Goal: Navigation & Orientation: Find specific page/section

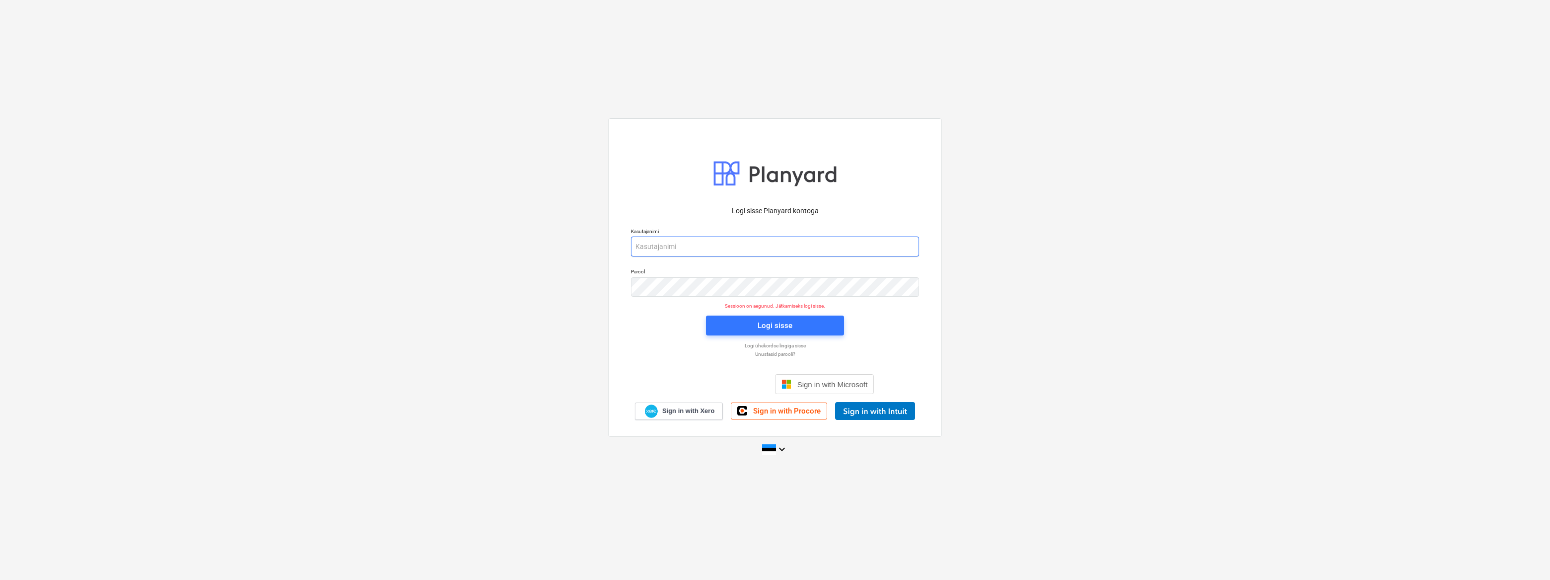
click at [707, 243] on input "email" at bounding box center [775, 246] width 288 height 20
type input "[EMAIL_ADDRESS][DOMAIN_NAME]"
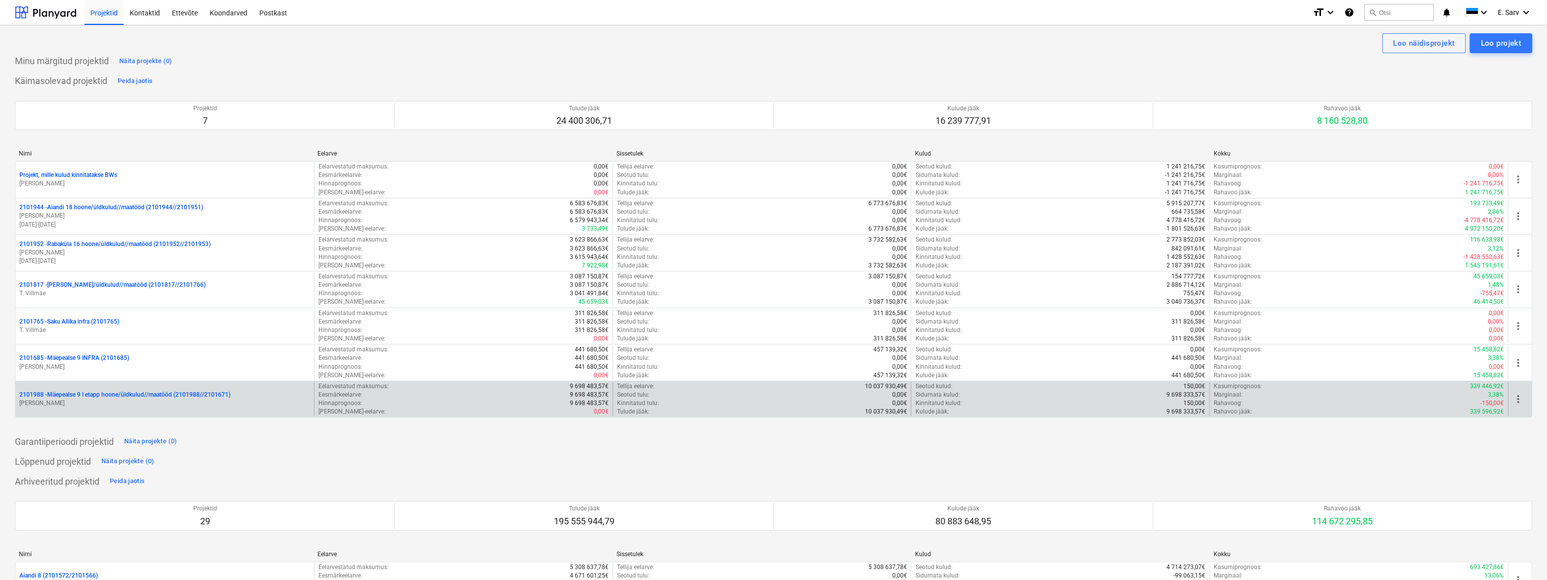
click at [156, 393] on p "2101988 - Mäepealse 9 I etapp hoone/üldkulud//maatööd (2101988//2101671)" at bounding box center [124, 394] width 211 height 8
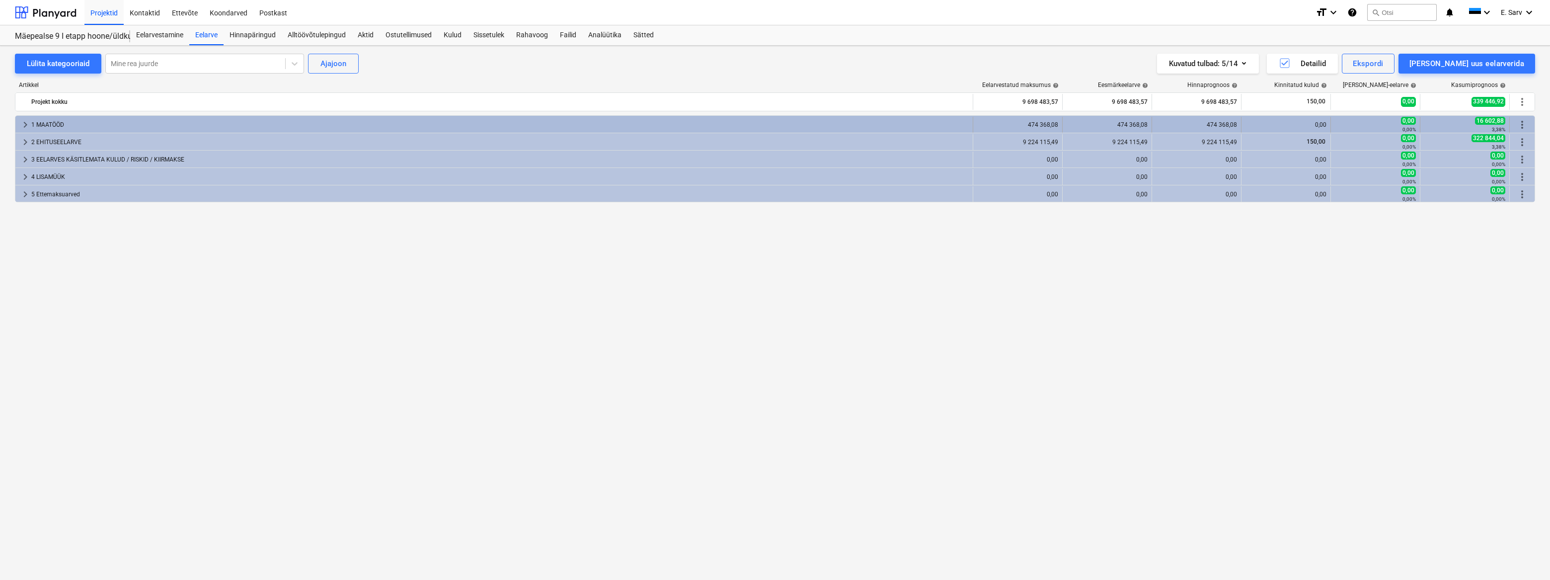
click at [48, 123] on div "1 MAATÖÖD" at bounding box center [499, 125] width 937 height 16
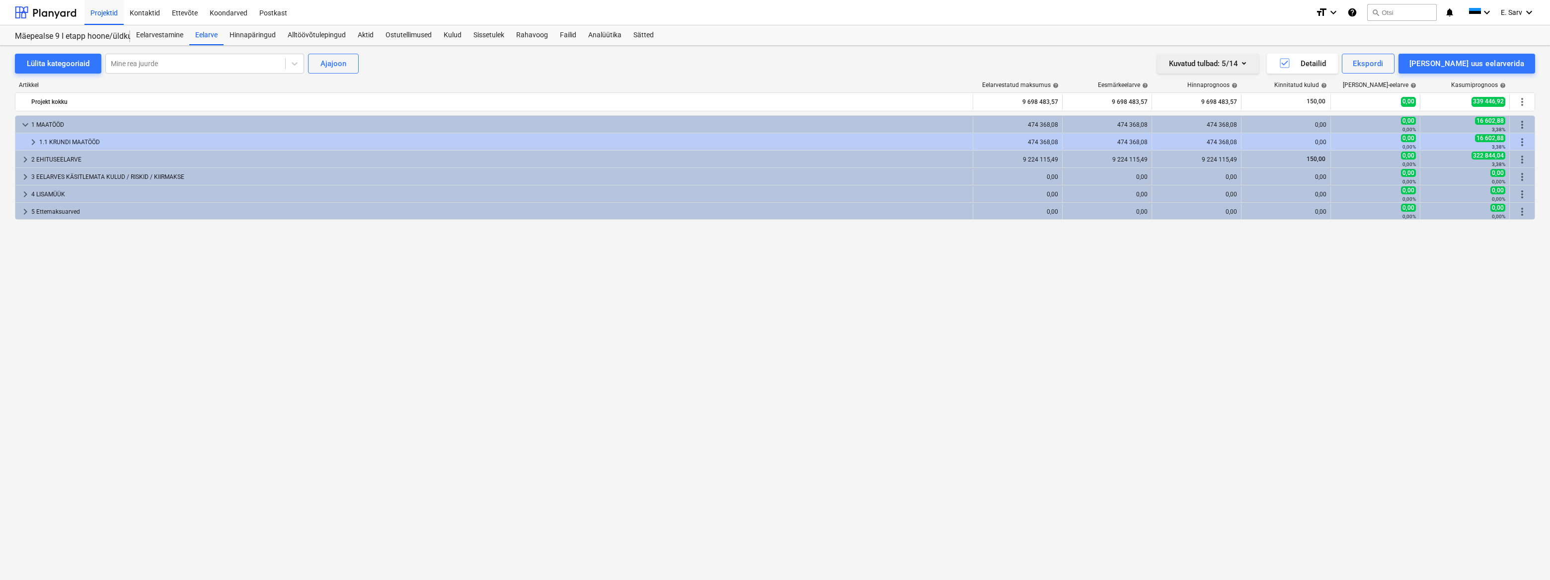
click at [1250, 65] on icon "button" at bounding box center [1244, 63] width 12 height 12
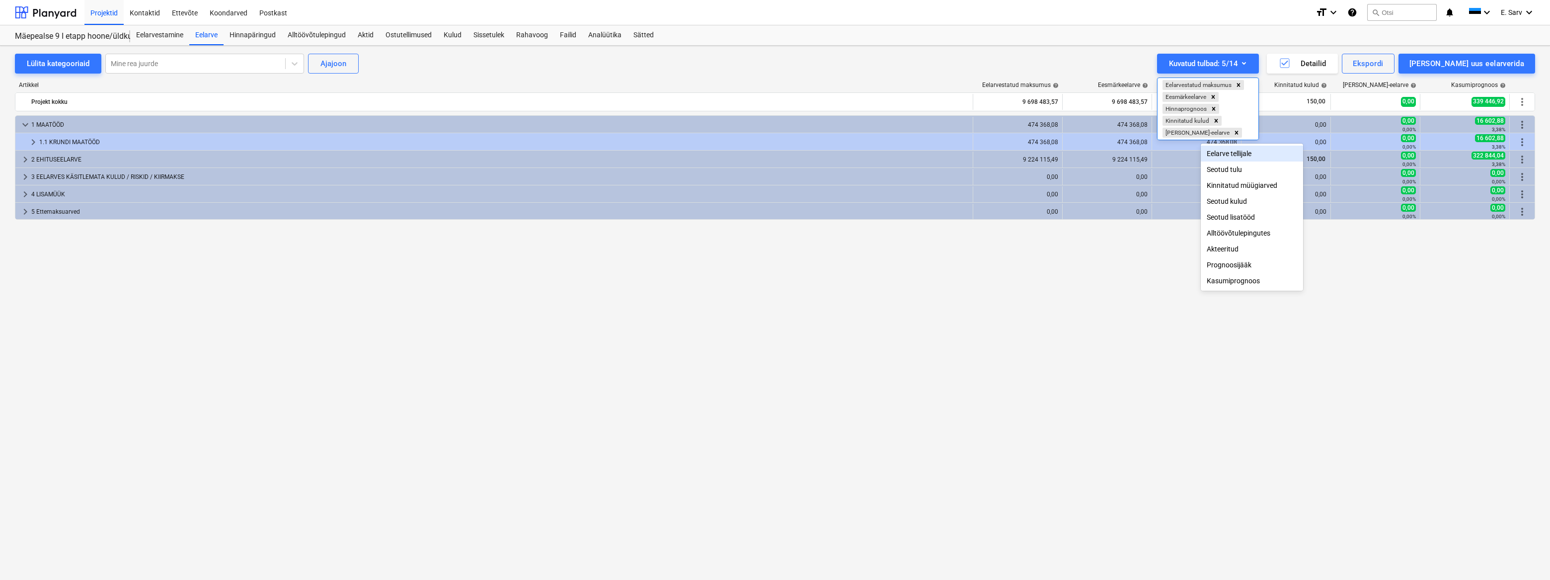
click at [1248, 154] on div "Eelarve tellijale" at bounding box center [1252, 154] width 102 height 16
click at [1090, 303] on div at bounding box center [775, 290] width 1550 height 580
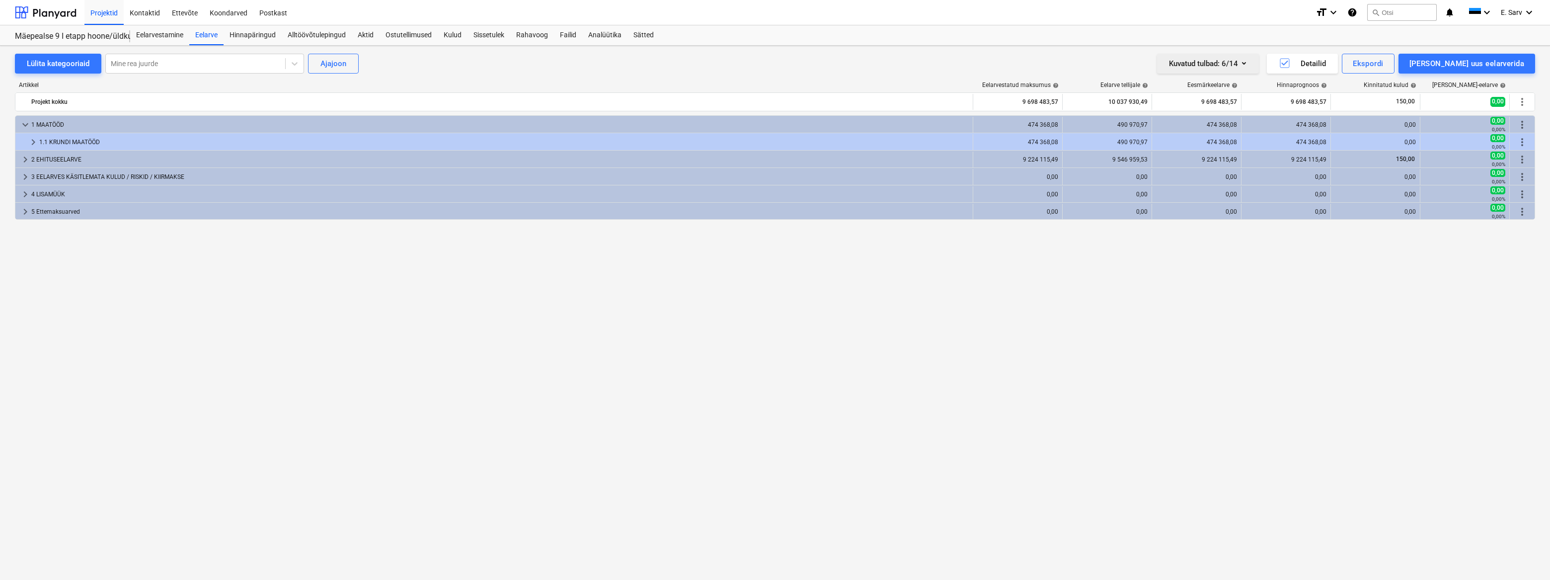
click at [1250, 64] on icon "button" at bounding box center [1244, 63] width 12 height 12
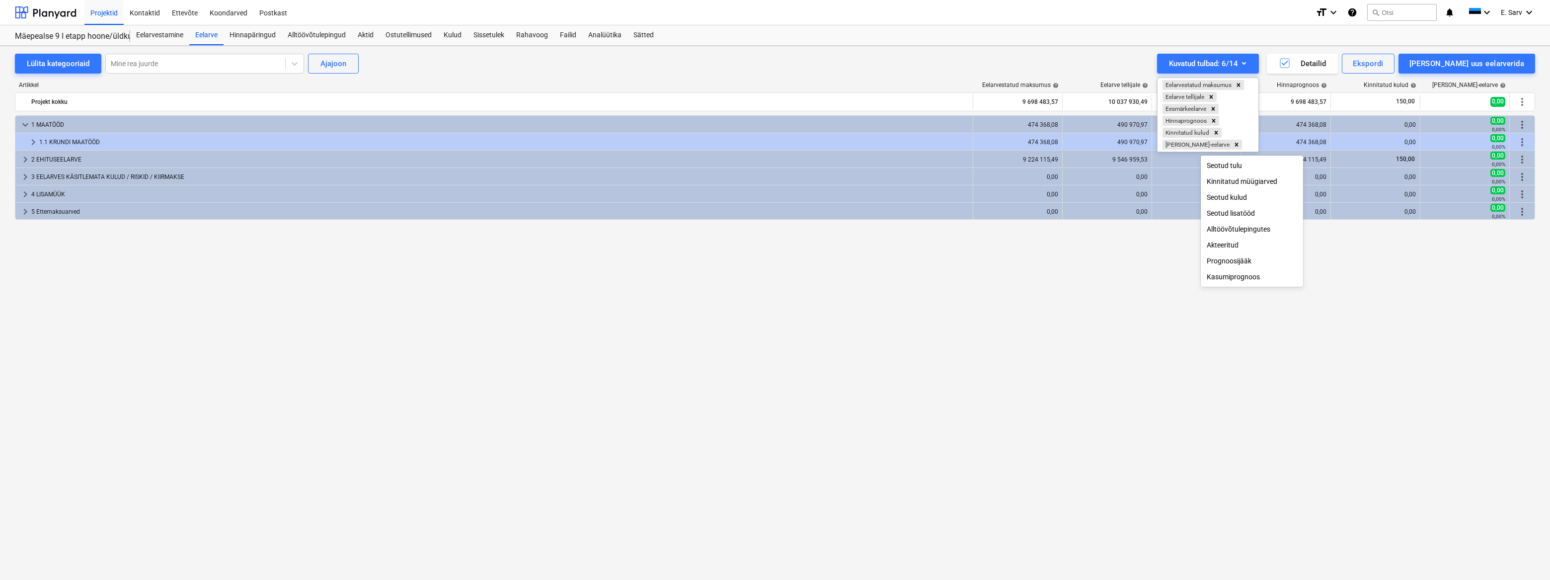
click at [1282, 36] on div at bounding box center [775, 290] width 1550 height 580
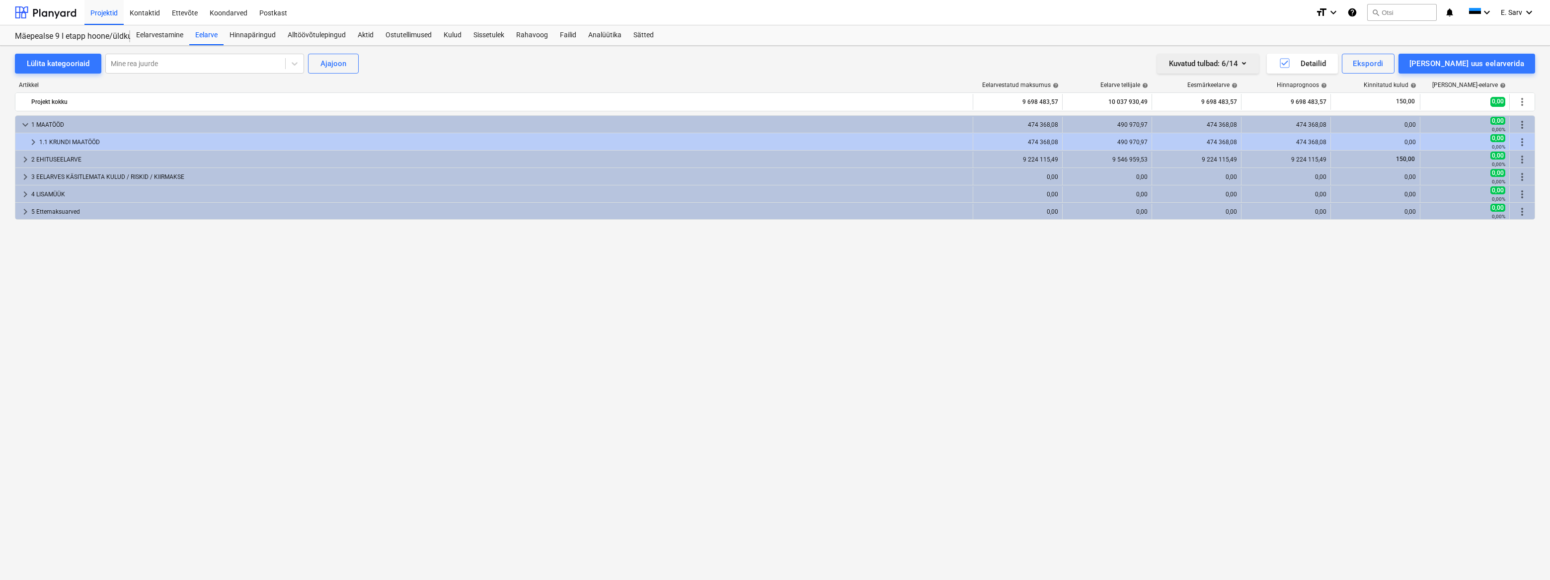
click at [1246, 63] on icon "button" at bounding box center [1244, 63] width 4 height 2
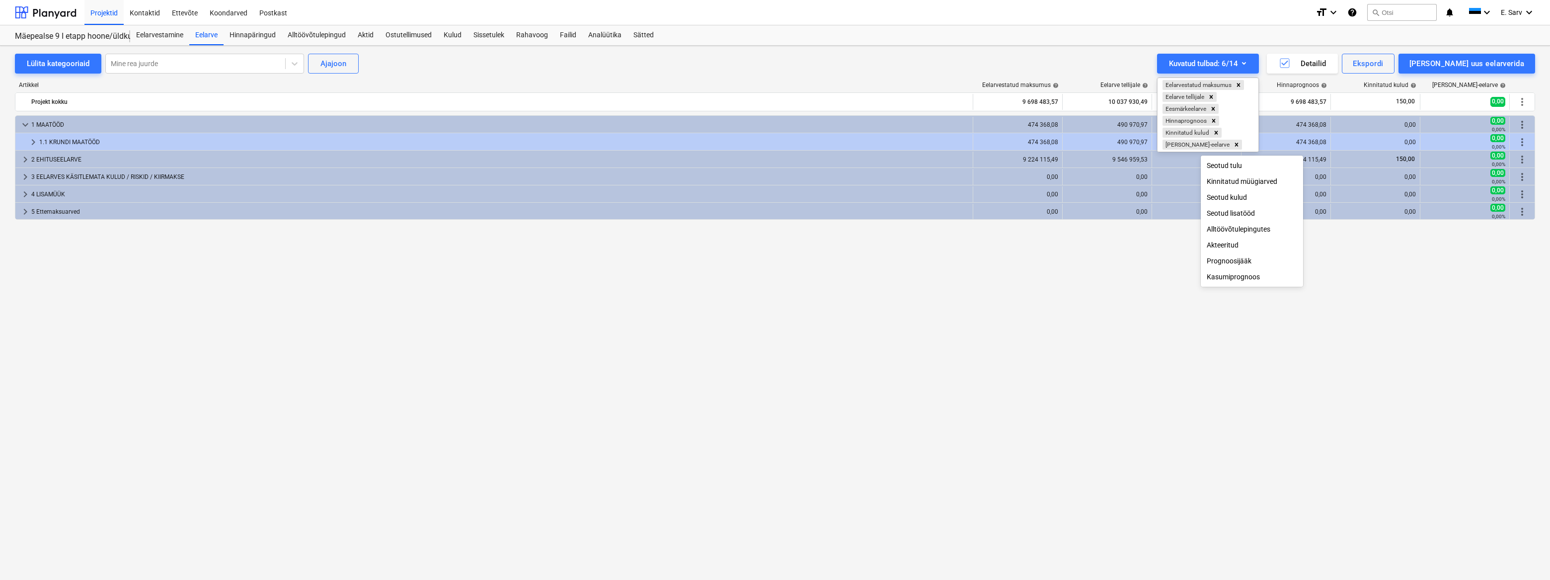
click at [1280, 41] on div at bounding box center [775, 290] width 1550 height 580
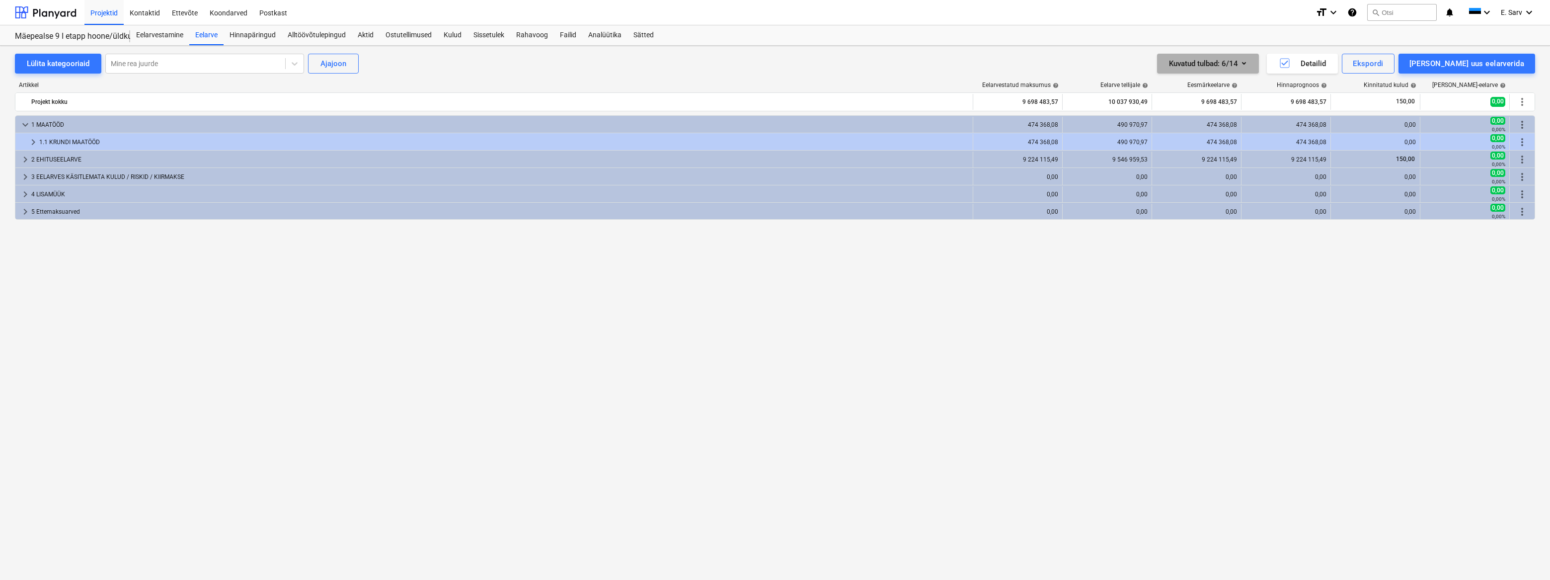
click at [1246, 63] on icon "button" at bounding box center [1244, 63] width 4 height 2
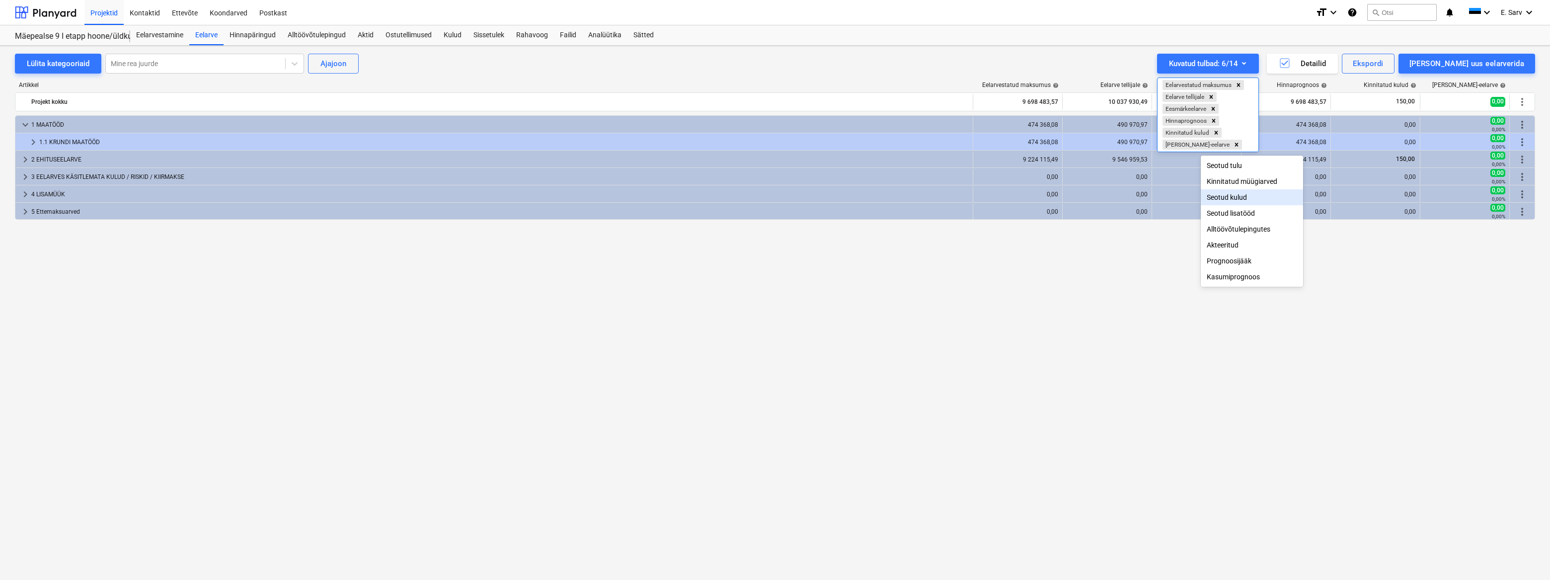
click at [1255, 200] on div "Seotud kulud" at bounding box center [1252, 197] width 102 height 16
click at [1255, 196] on div "Kinnitatud müügiarved" at bounding box center [1252, 193] width 102 height 16
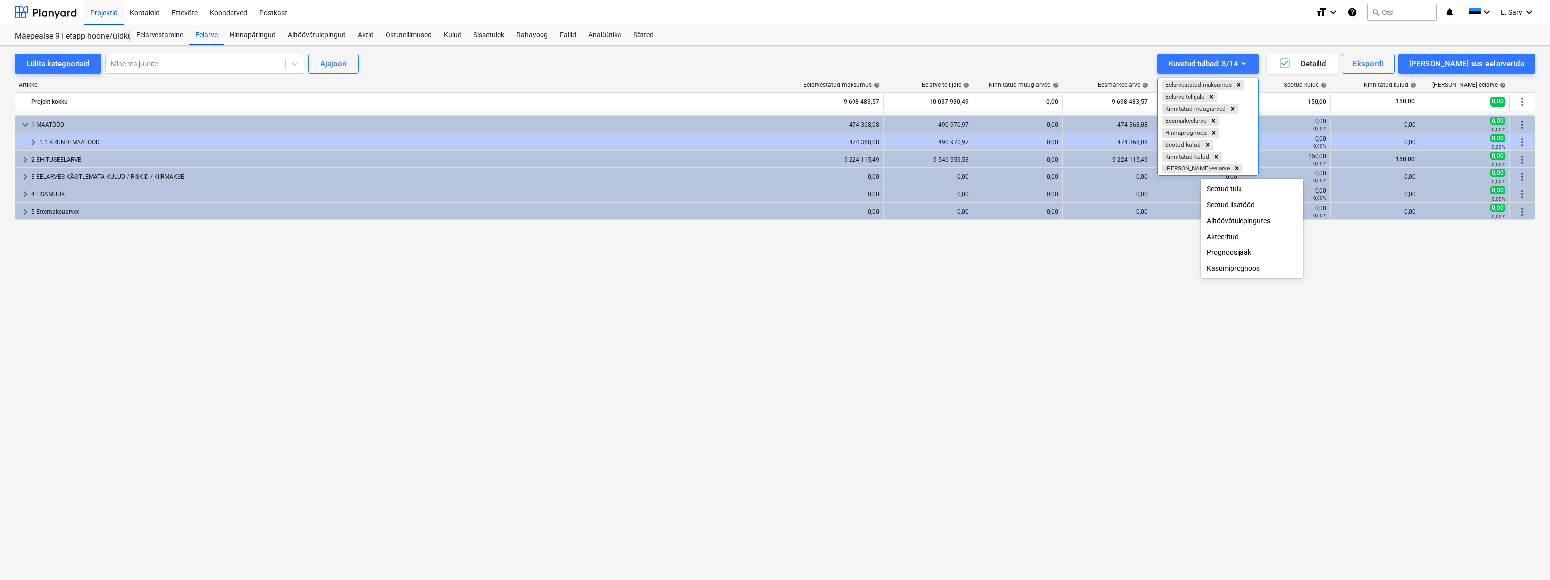
click at [1233, 207] on div "Seotud lisatööd" at bounding box center [1252, 205] width 102 height 16
click at [1241, 202] on div "Seotud tulu" at bounding box center [1252, 201] width 102 height 16
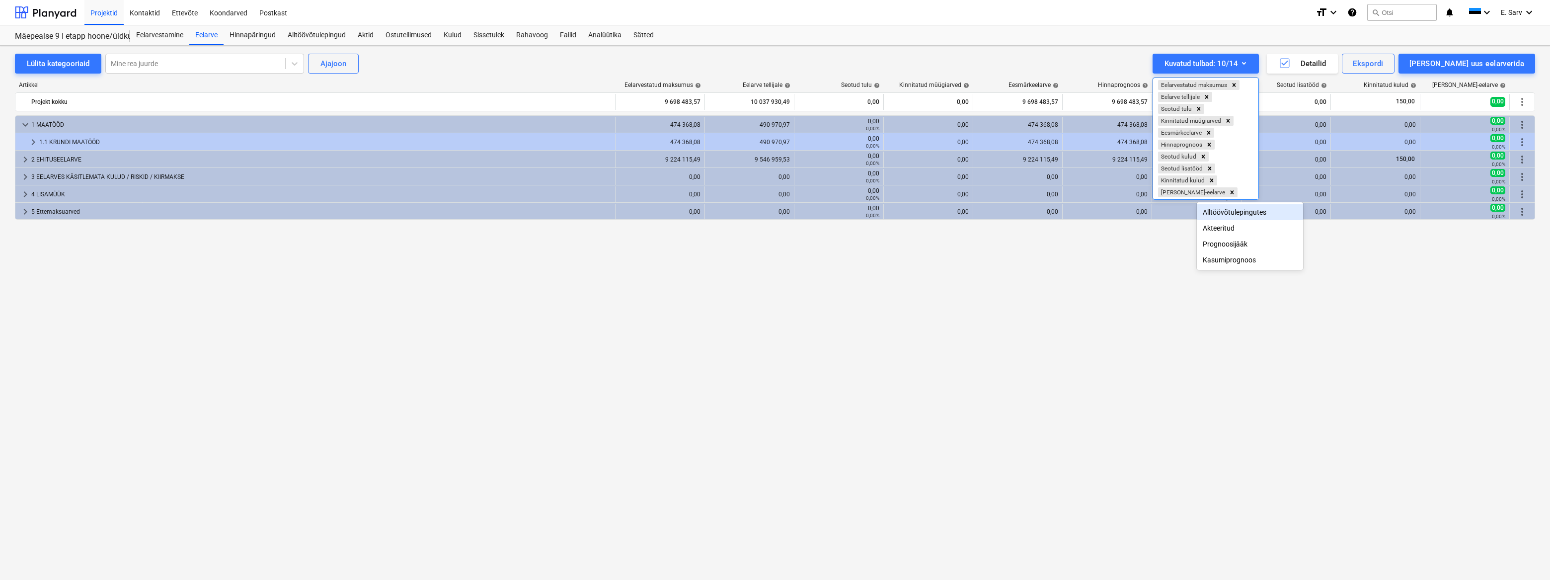
click at [1239, 212] on div "Alltöövõtulepingutes" at bounding box center [1250, 212] width 106 height 16
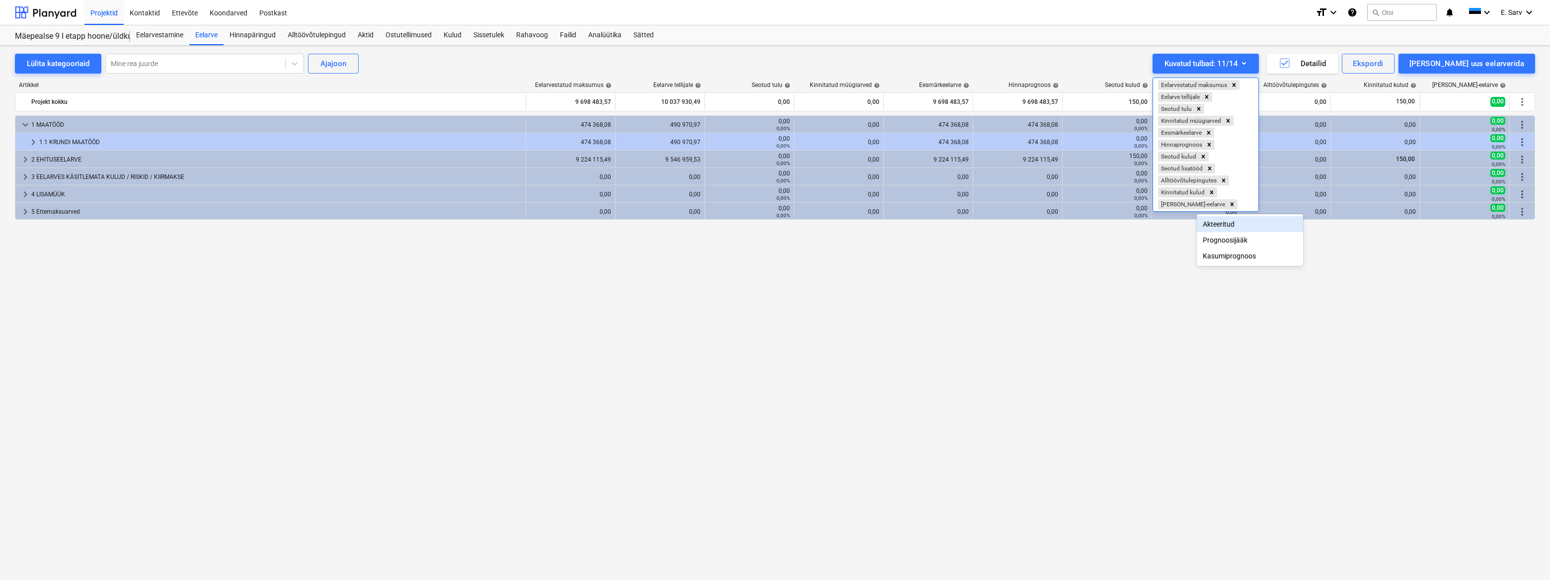
click at [1070, 348] on div at bounding box center [775, 290] width 1550 height 580
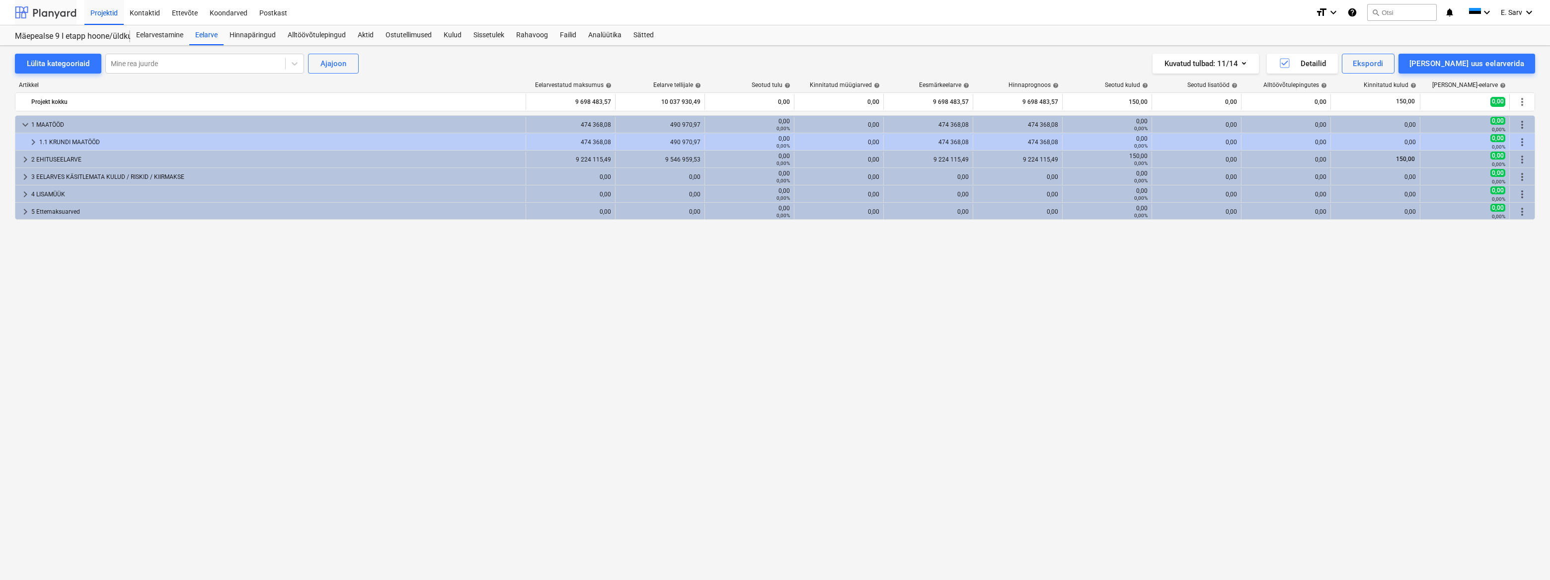
click at [62, 13] on div at bounding box center [46, 12] width 62 height 25
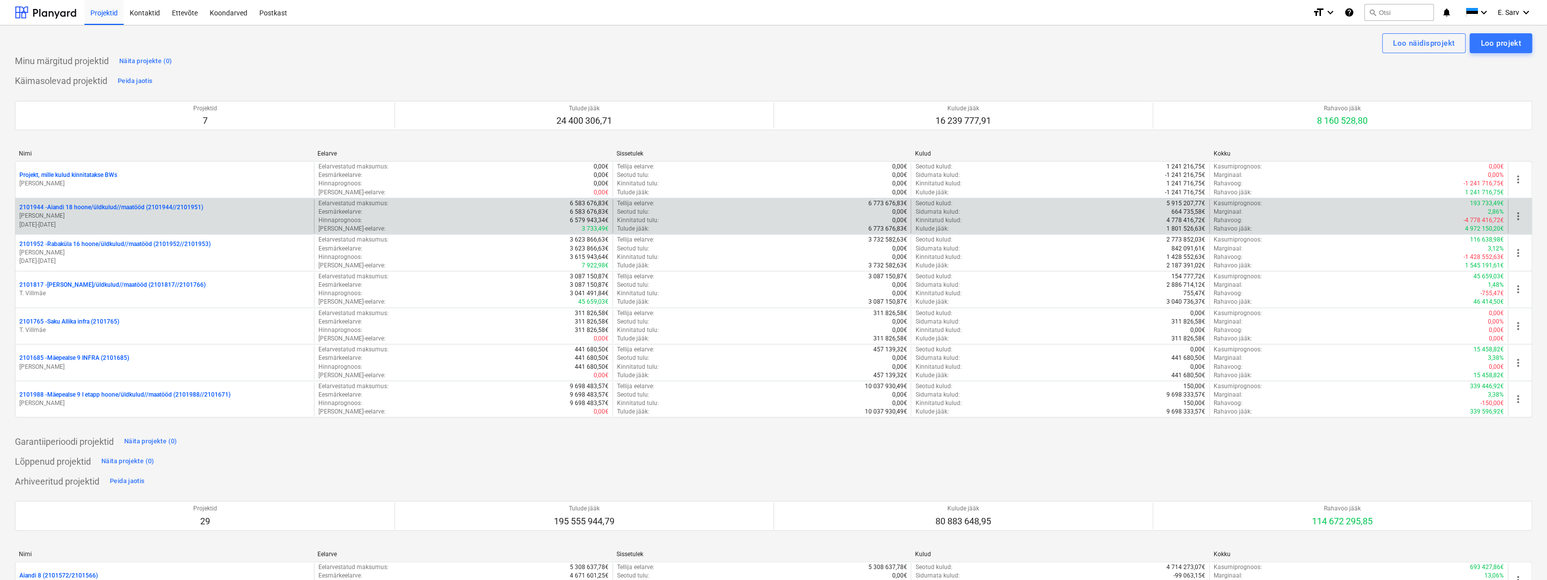
click at [75, 209] on p "2101944 - Aiandi 18 hoone/üldkulud//maatööd (2101944//2101951)" at bounding box center [111, 207] width 184 height 8
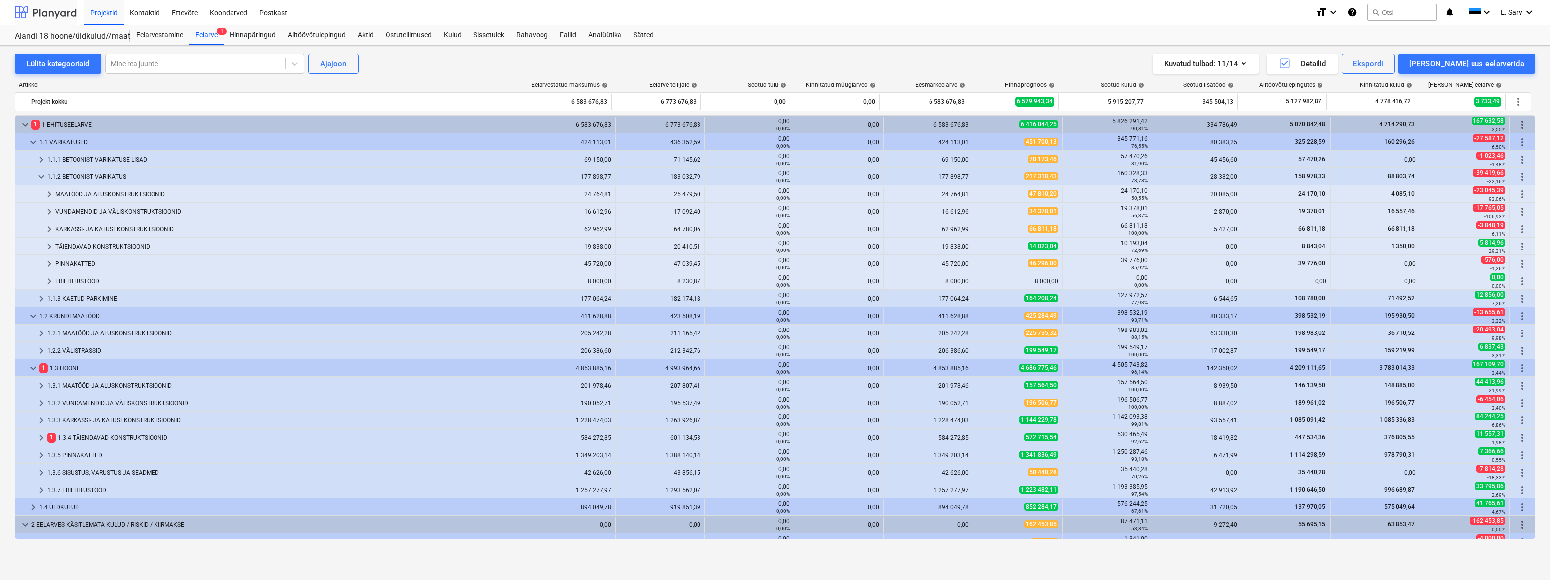
click at [51, 13] on div at bounding box center [46, 12] width 62 height 25
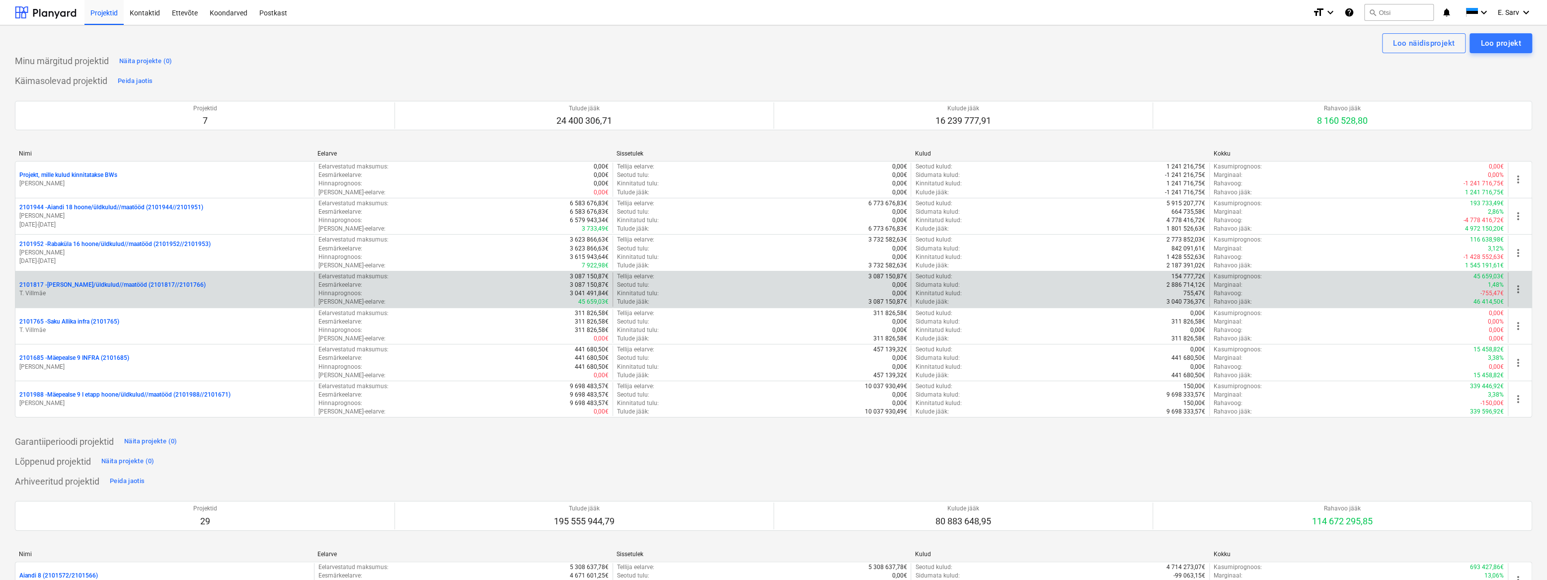
click at [97, 282] on p "2101817 - [PERSON_NAME]/üldkulud//maatööd (2101817//2101766)" at bounding box center [112, 285] width 186 height 8
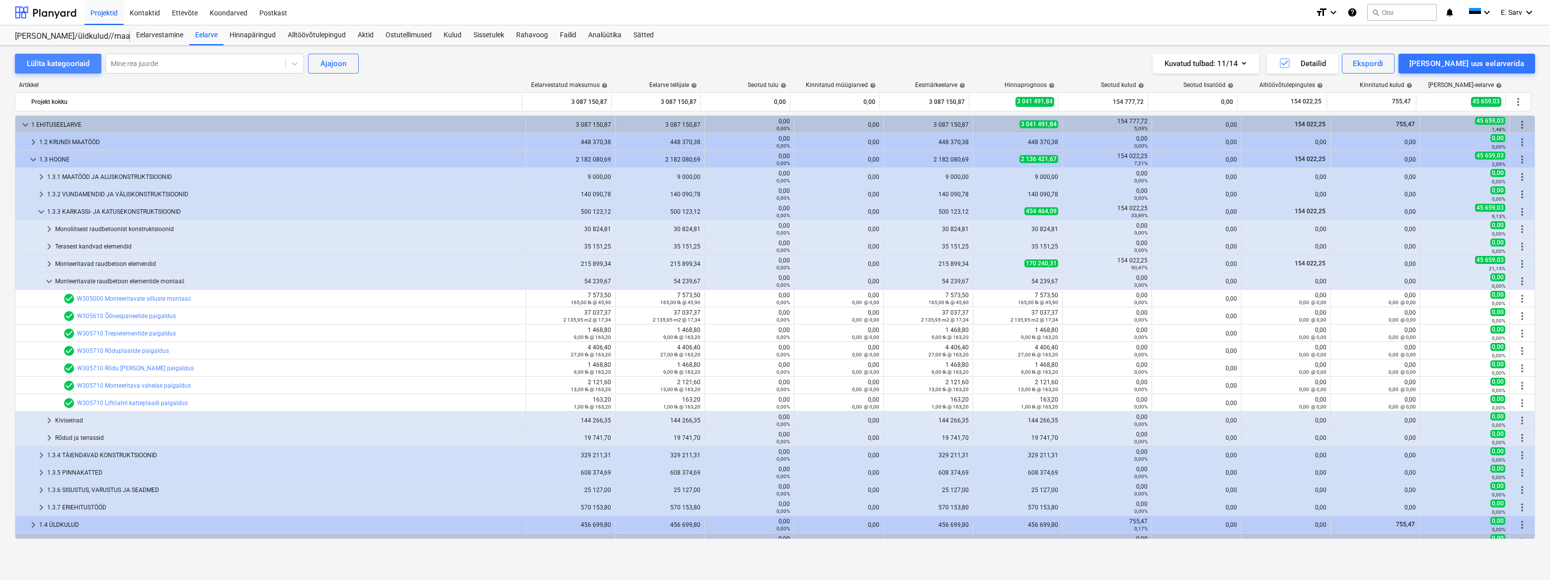
click at [56, 64] on div "Lülita kategooriaid" at bounding box center [58, 63] width 63 height 13
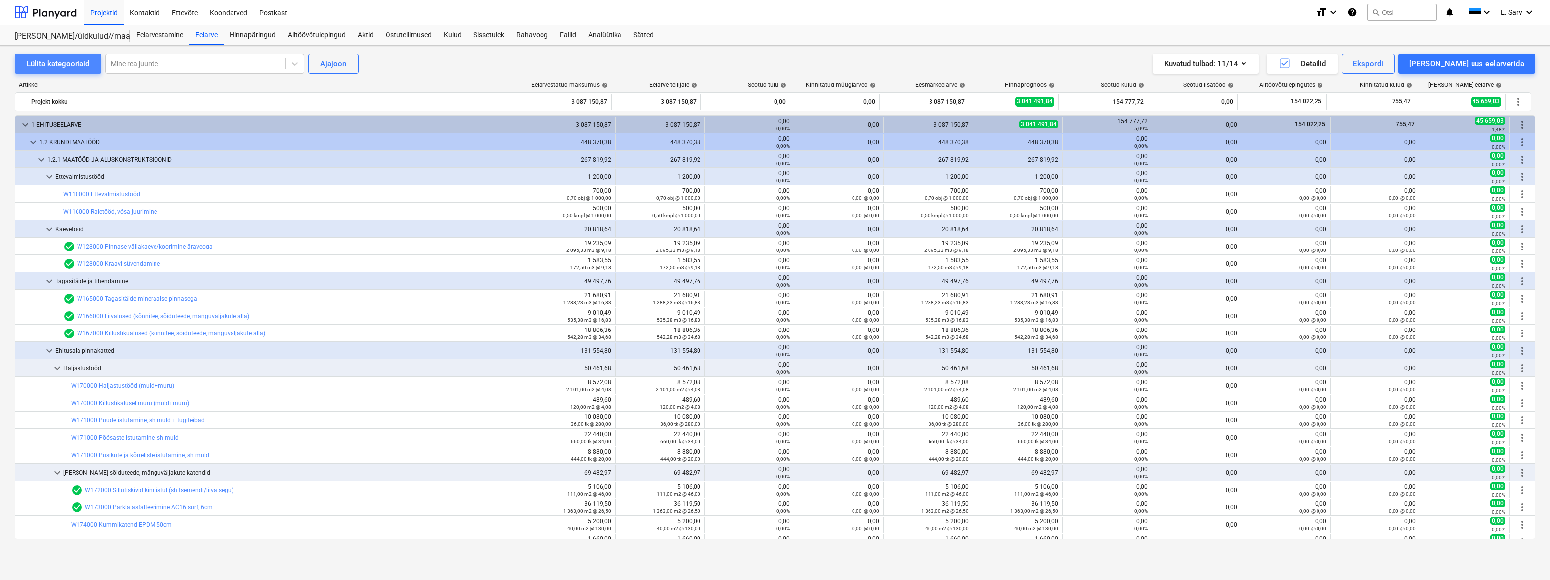
click at [56, 64] on div "Lülita kategooriaid" at bounding box center [58, 63] width 63 height 13
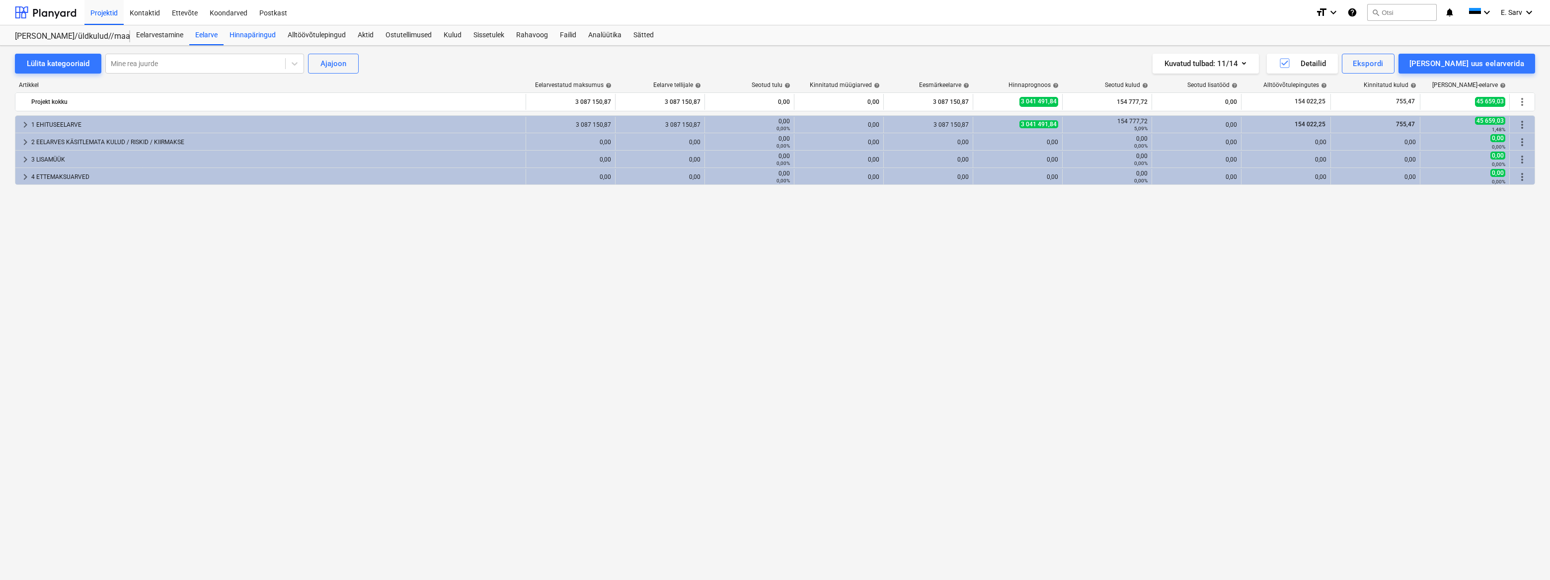
click at [257, 35] on div "Hinnapäringud" at bounding box center [253, 35] width 58 height 20
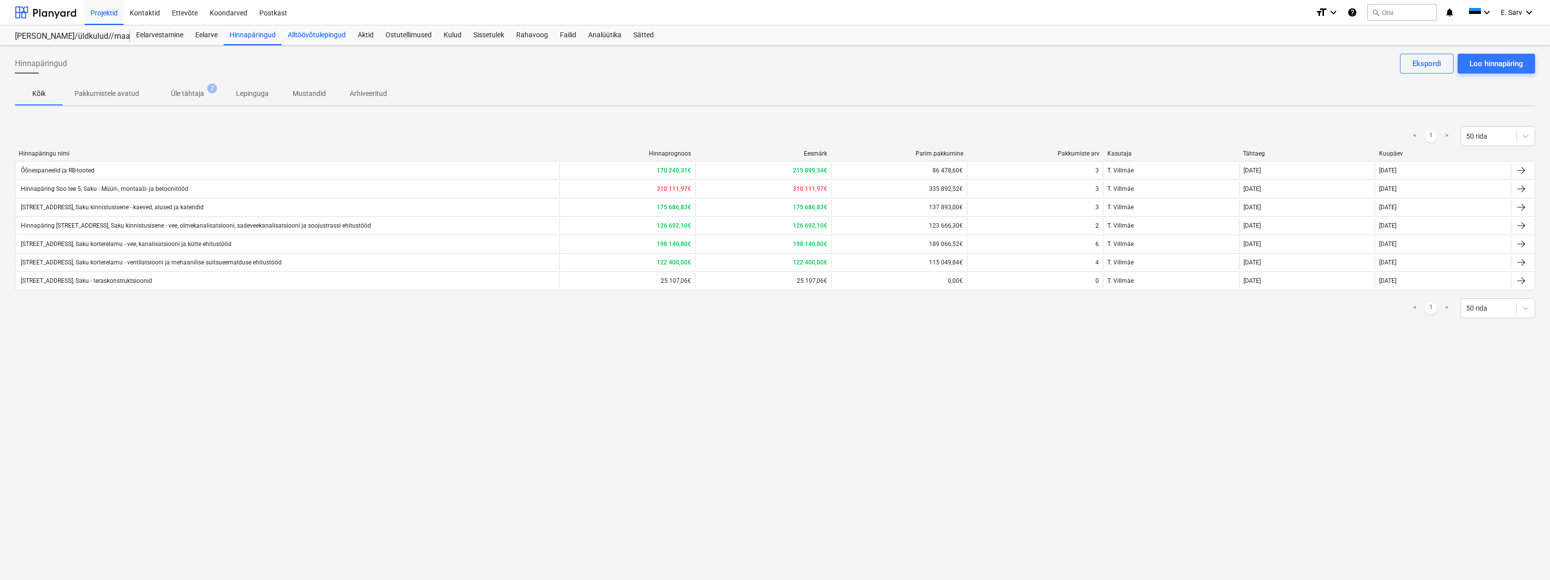
click at [321, 36] on div "Alltöövõtulepingud" at bounding box center [317, 35] width 70 height 20
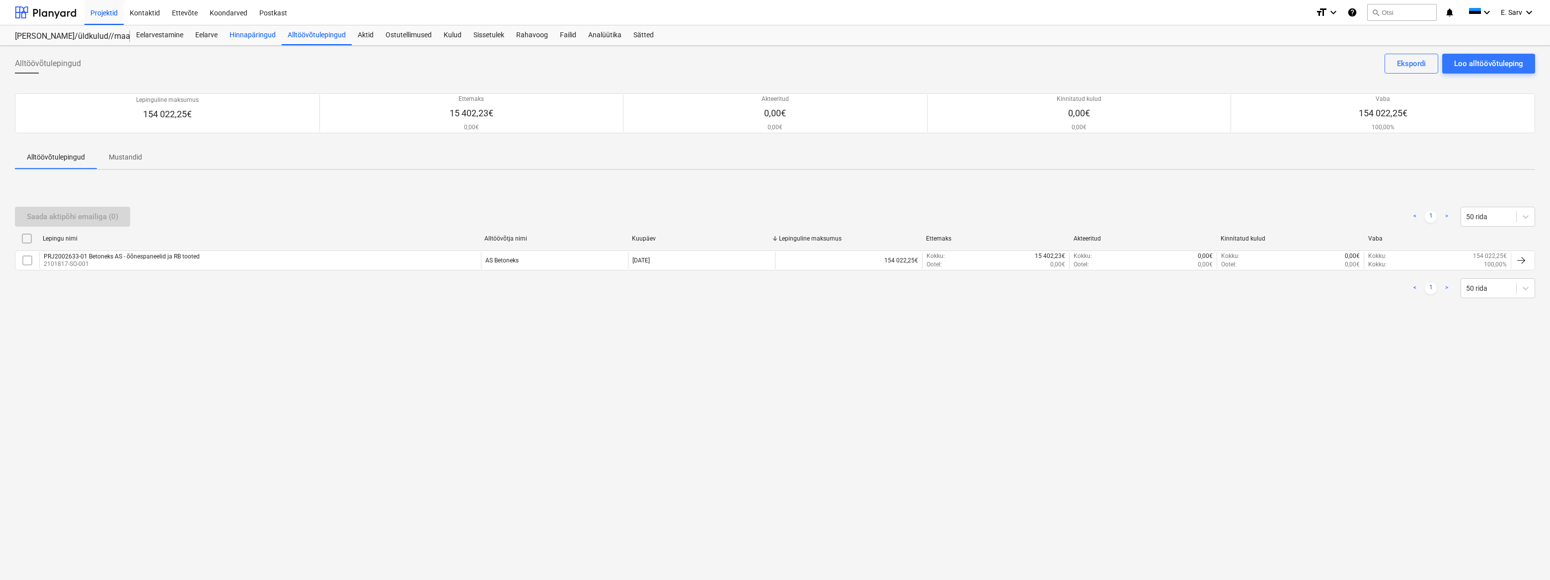
click at [258, 38] on div "Hinnapäringud" at bounding box center [253, 35] width 58 height 20
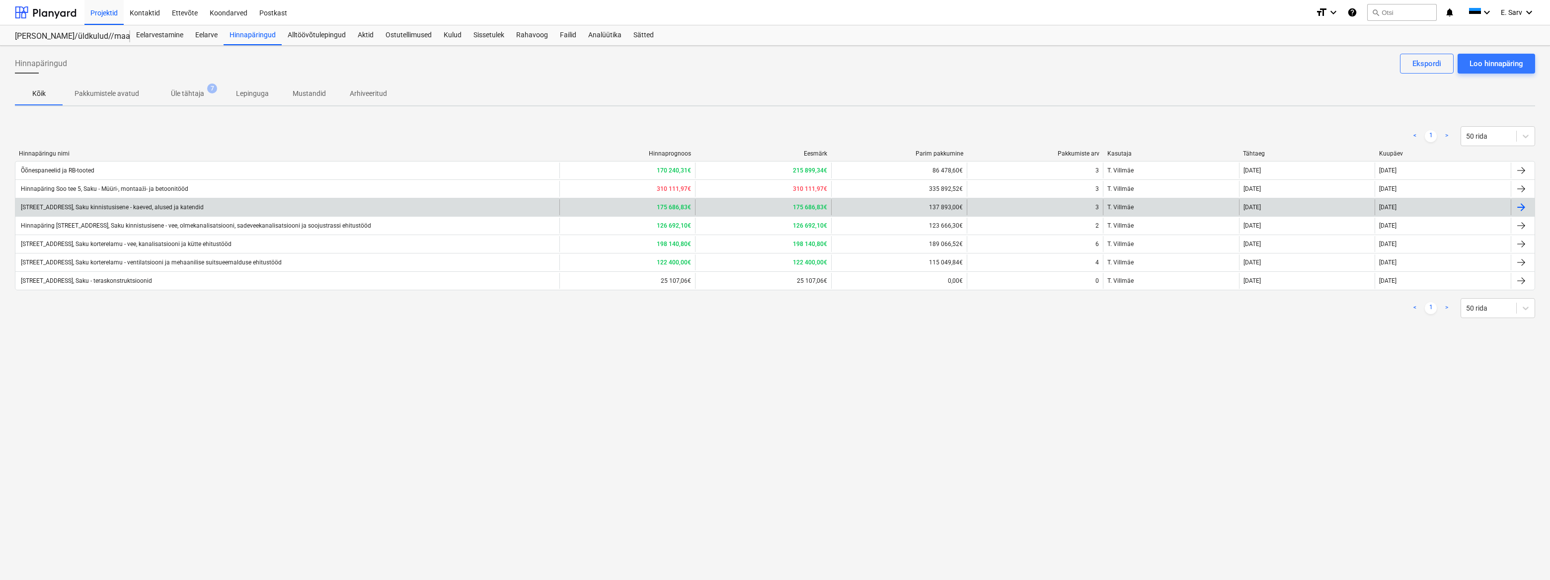
click at [196, 207] on div "[STREET_ADDRESS], Saku kinnistusisene - kaeved, alused ja katendid" at bounding box center [111, 207] width 184 height 7
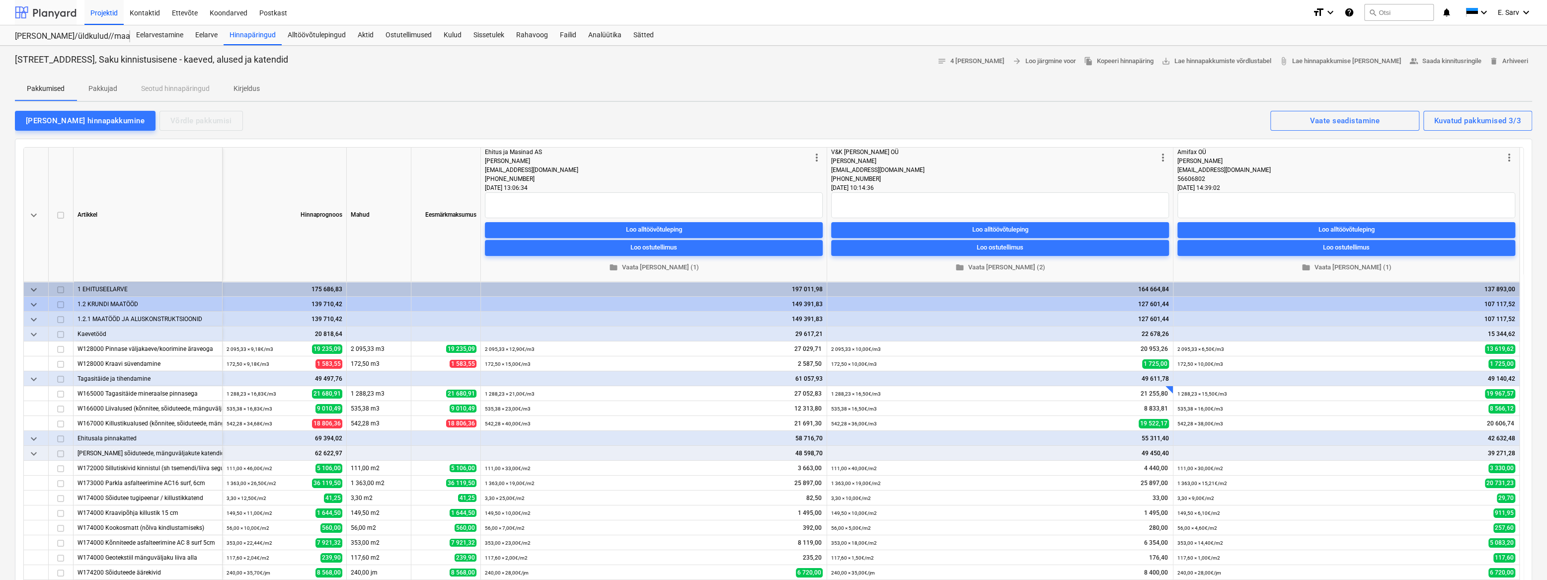
click at [34, 11] on div at bounding box center [46, 12] width 62 height 25
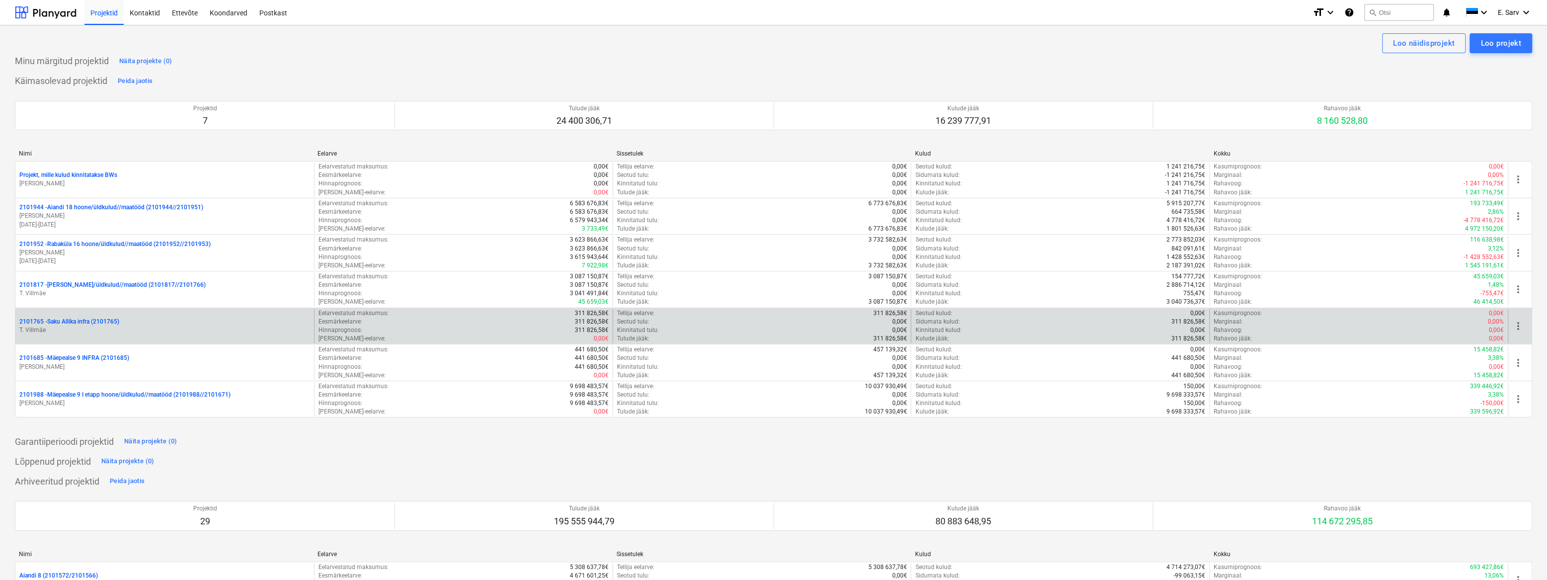
click at [90, 325] on p "2101765 - Saku Allika infra (2101765)" at bounding box center [69, 321] width 100 height 8
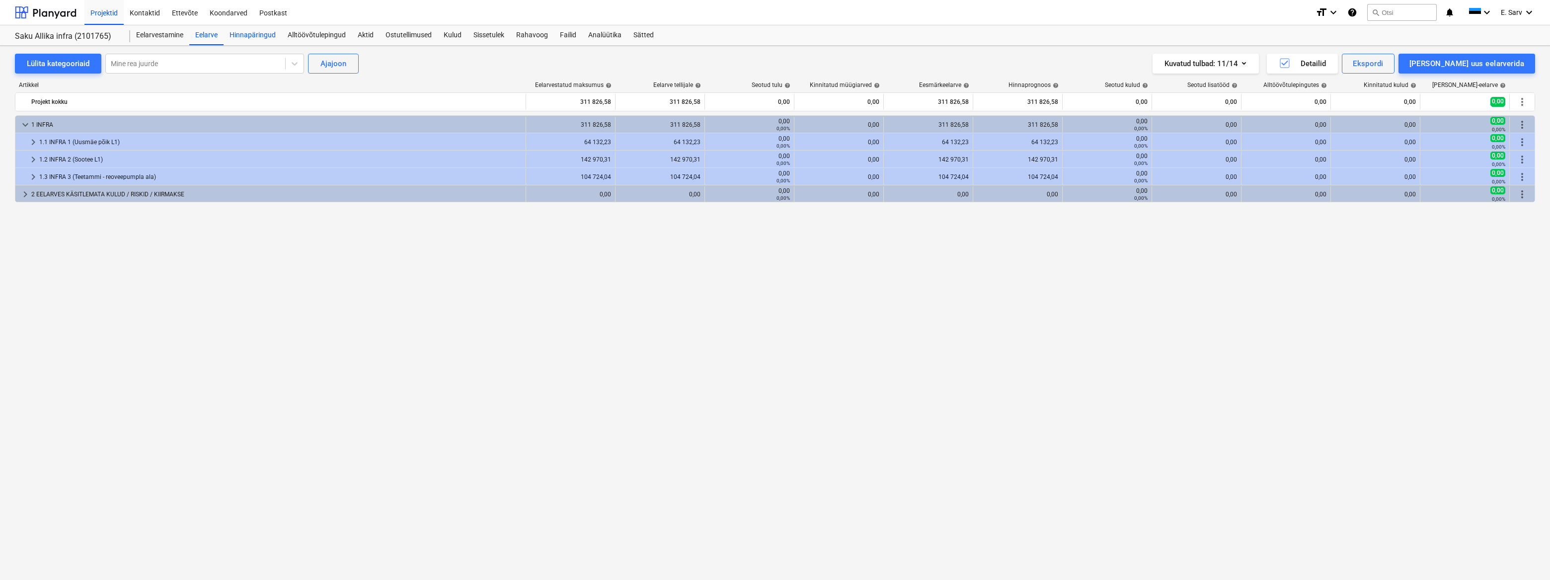
click at [257, 35] on div "Hinnapäringud" at bounding box center [253, 35] width 58 height 20
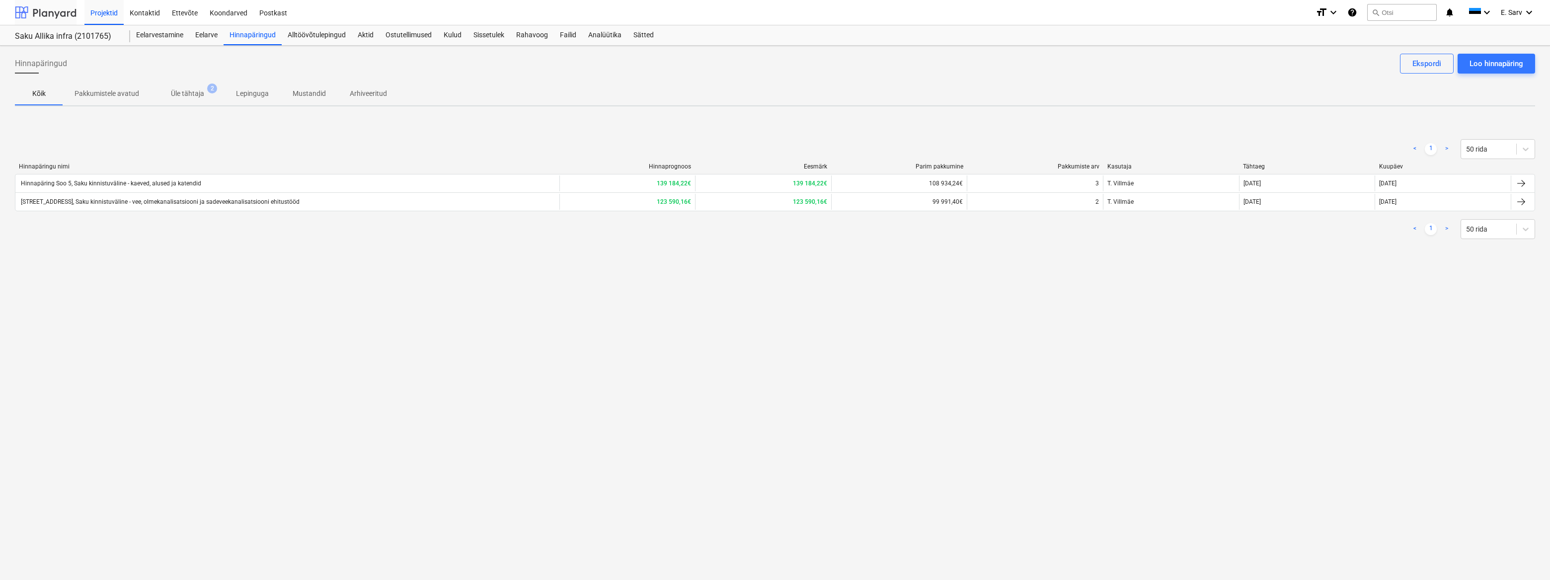
click at [51, 10] on div at bounding box center [46, 12] width 62 height 25
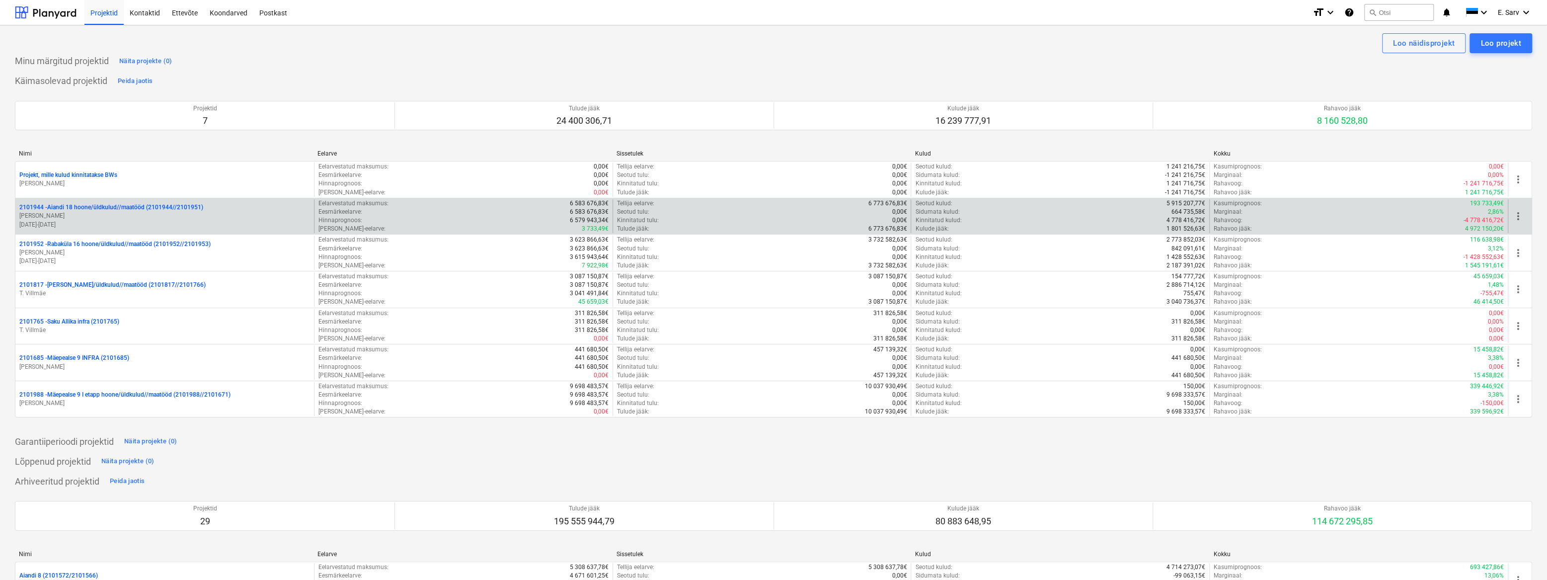
click at [1095, 233] on div "2101944 - Aiandi 18 hoone/üldkulud//maatööd (2101944//2101951) [PERSON_NAME] [D…" at bounding box center [773, 216] width 1517 height 37
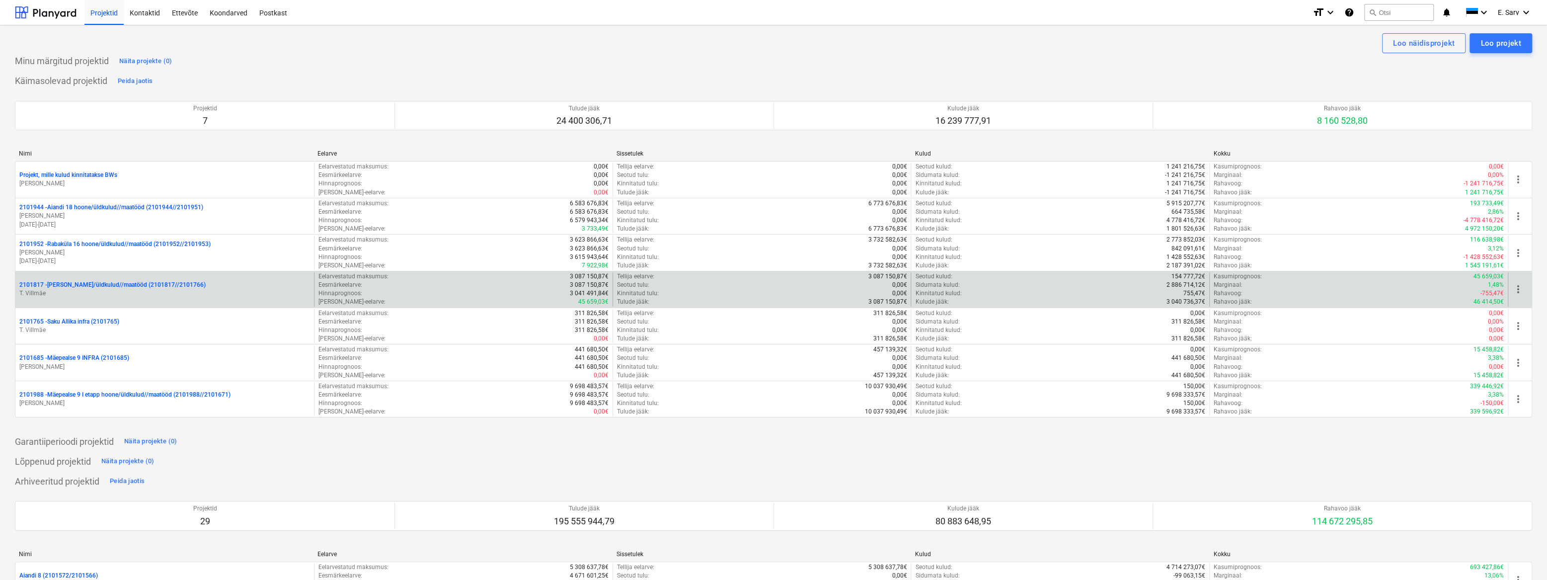
click at [82, 289] on p "2101817 - [PERSON_NAME]/üldkulud//maatööd (2101817//2101766)" at bounding box center [112, 285] width 186 height 8
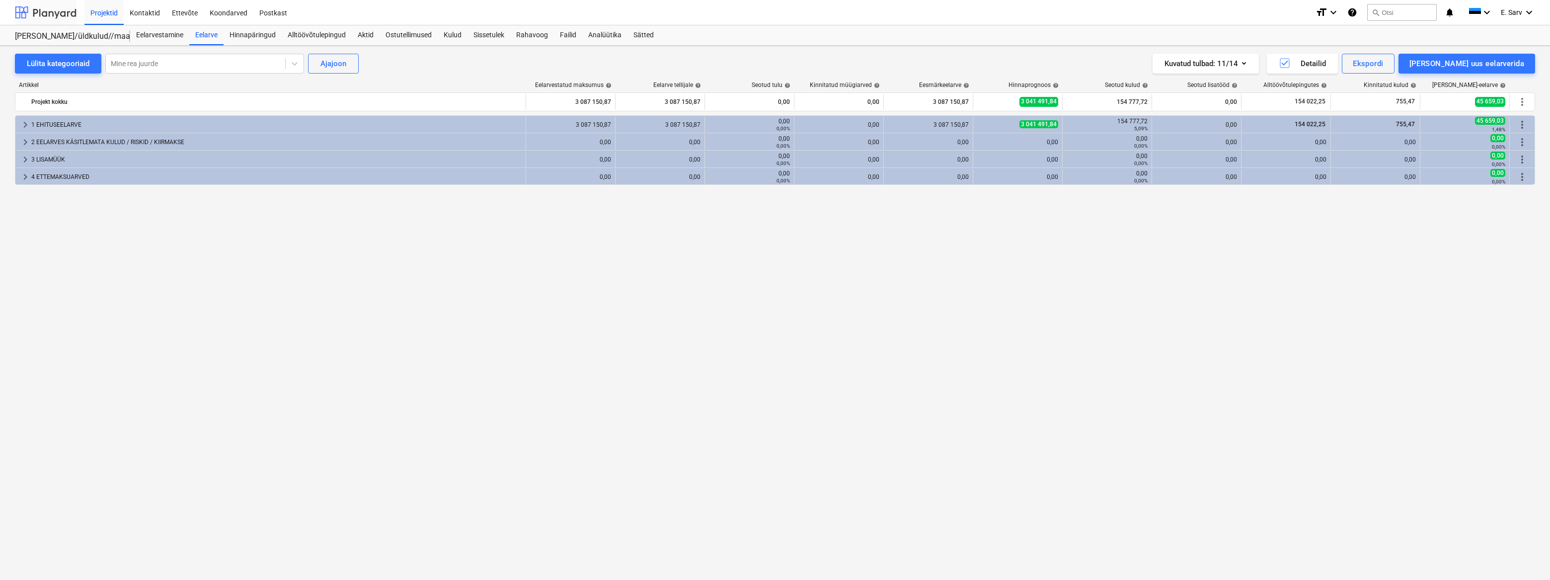
click at [50, 12] on div at bounding box center [46, 12] width 62 height 25
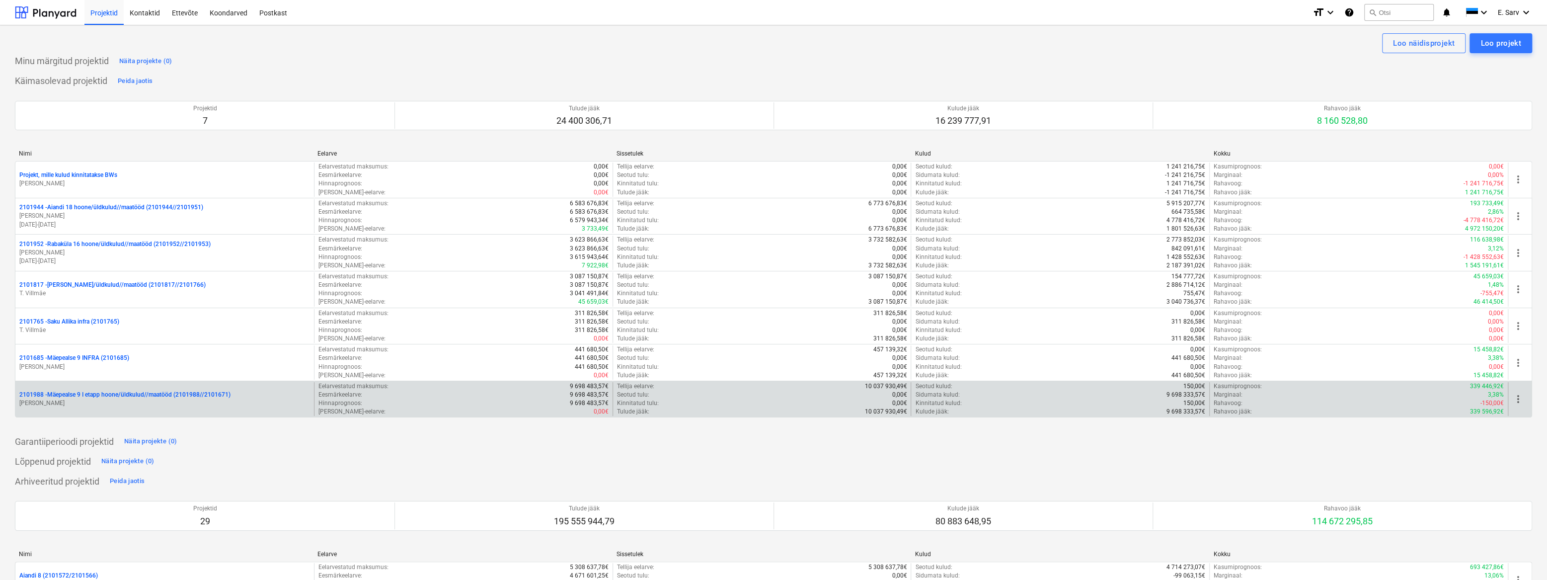
click at [68, 392] on p "2101988 - Mäepealse 9 I etapp hoone/üldkulud//maatööd (2101988//2101671)" at bounding box center [124, 394] width 211 height 8
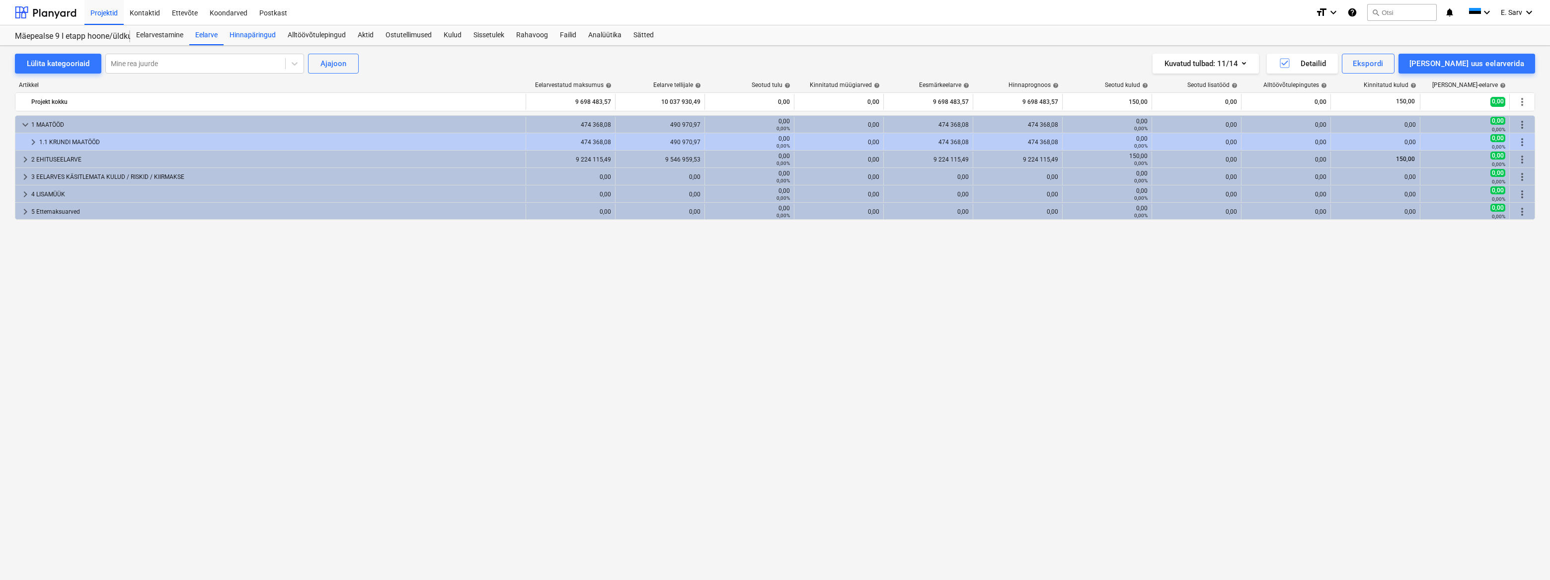
click at [258, 35] on div "Hinnapäringud" at bounding box center [253, 35] width 58 height 20
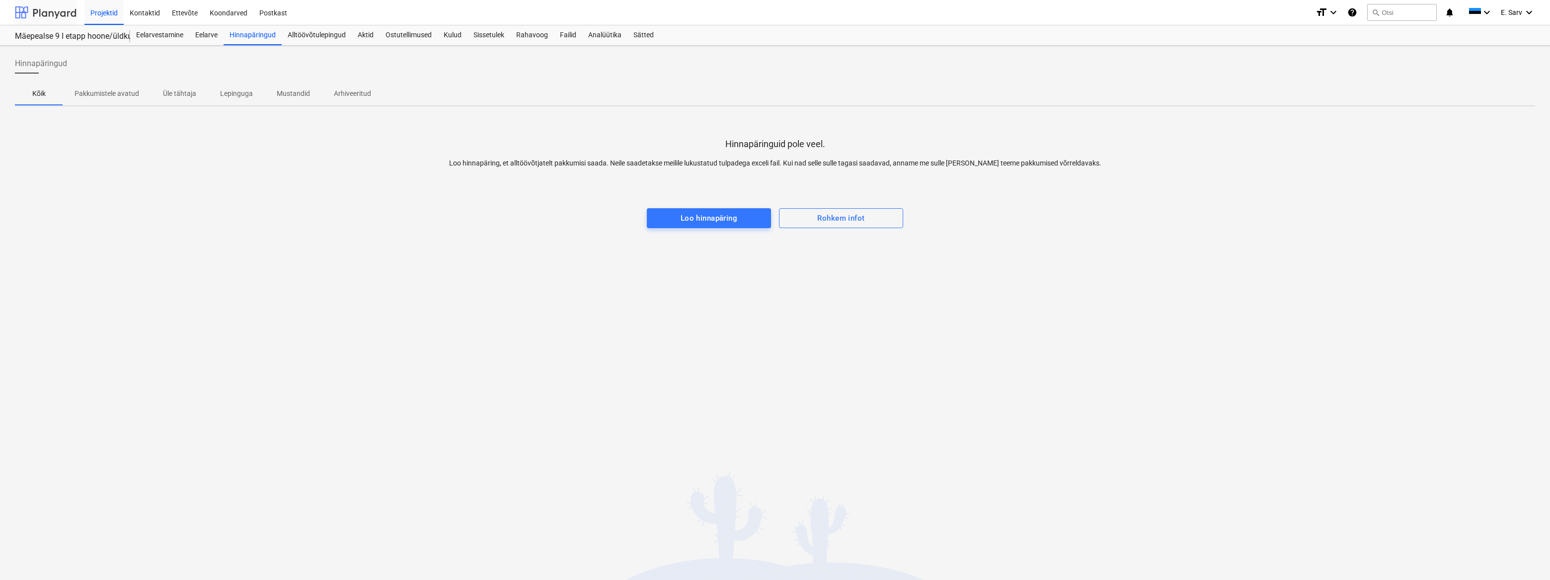
click at [48, 14] on div at bounding box center [46, 12] width 62 height 25
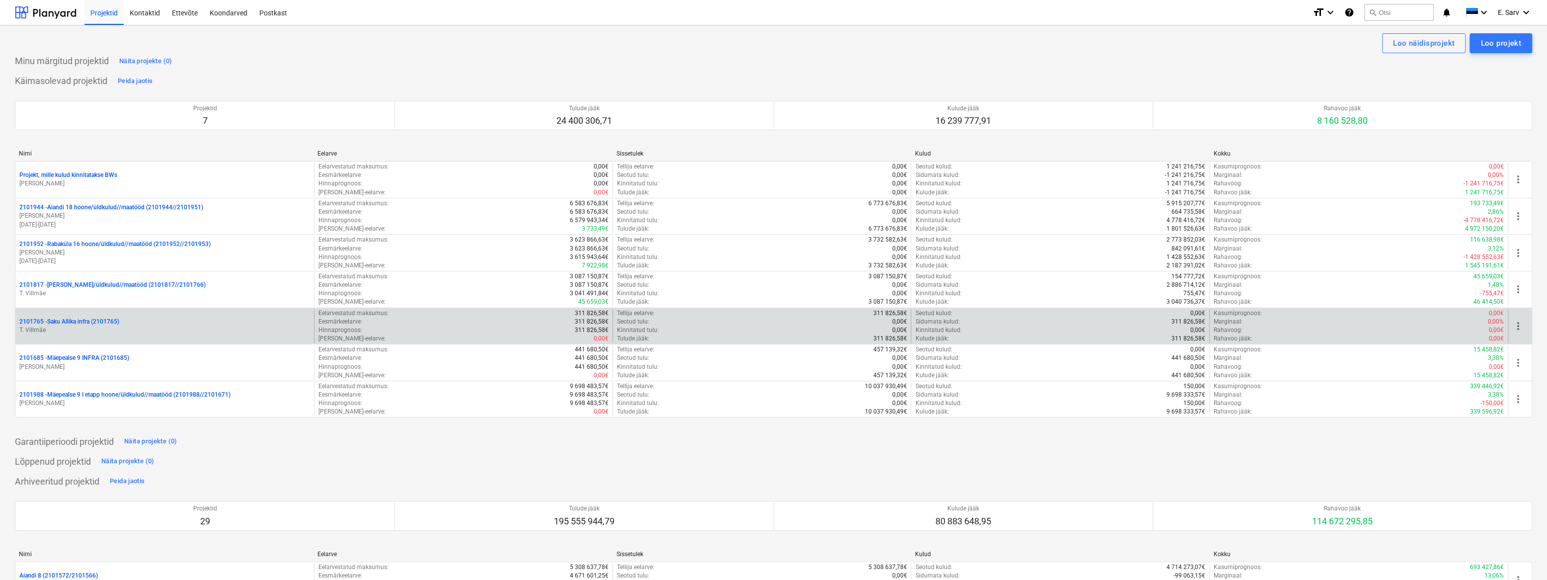
click at [65, 320] on p "2101765 - Saku Allika infra (2101765)" at bounding box center [69, 321] width 100 height 8
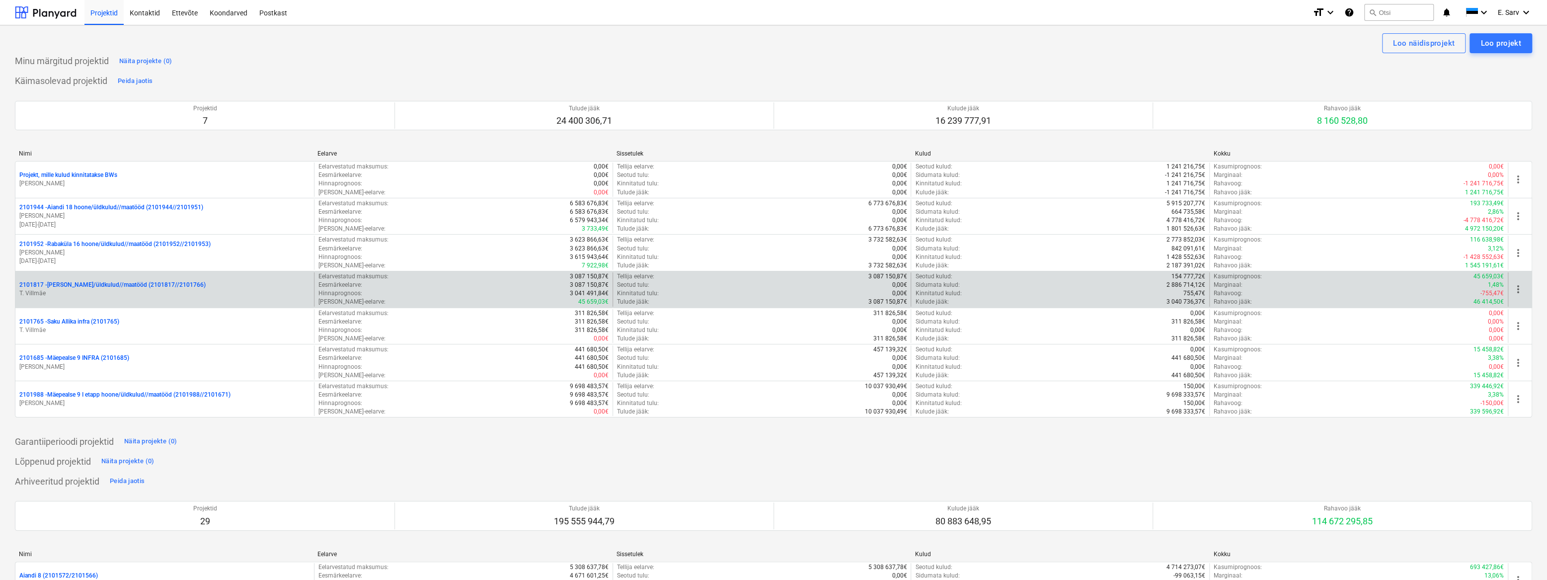
click at [87, 283] on p "2101817 - [PERSON_NAME]/üldkulud//maatööd (2101817//2101766)" at bounding box center [112, 285] width 186 height 8
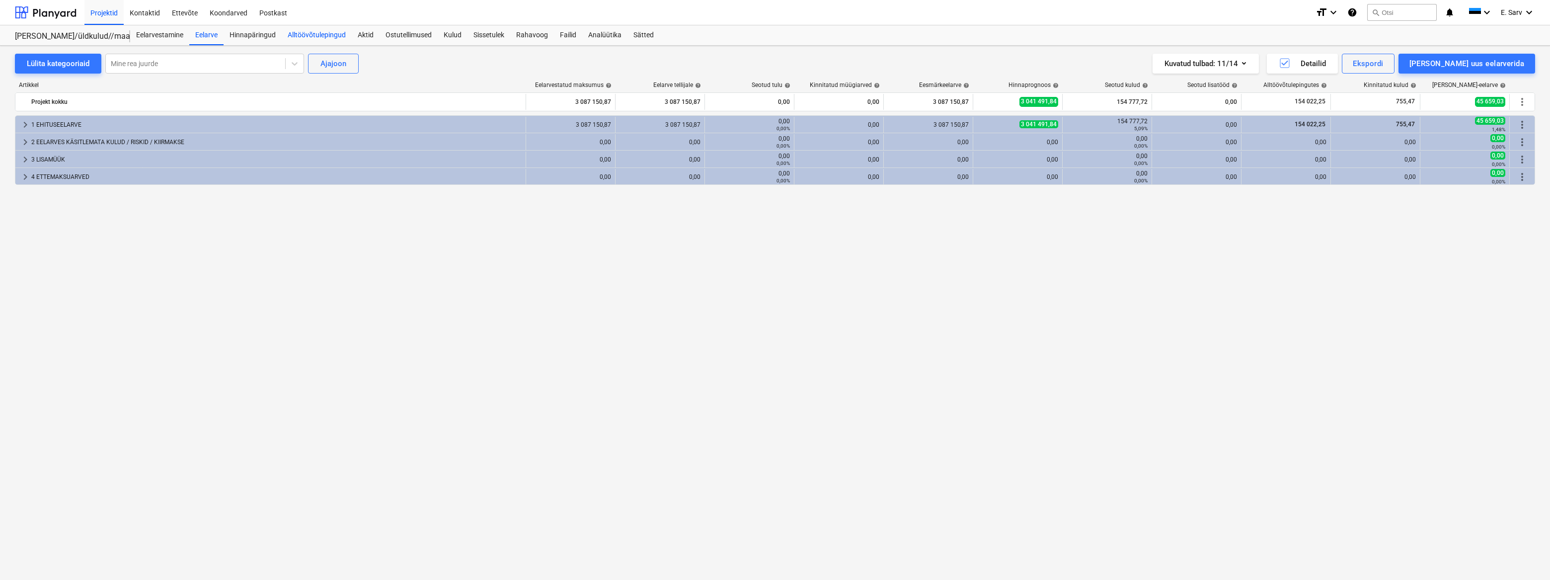
click at [324, 36] on div "Alltöövõtulepingud" at bounding box center [317, 35] width 70 height 20
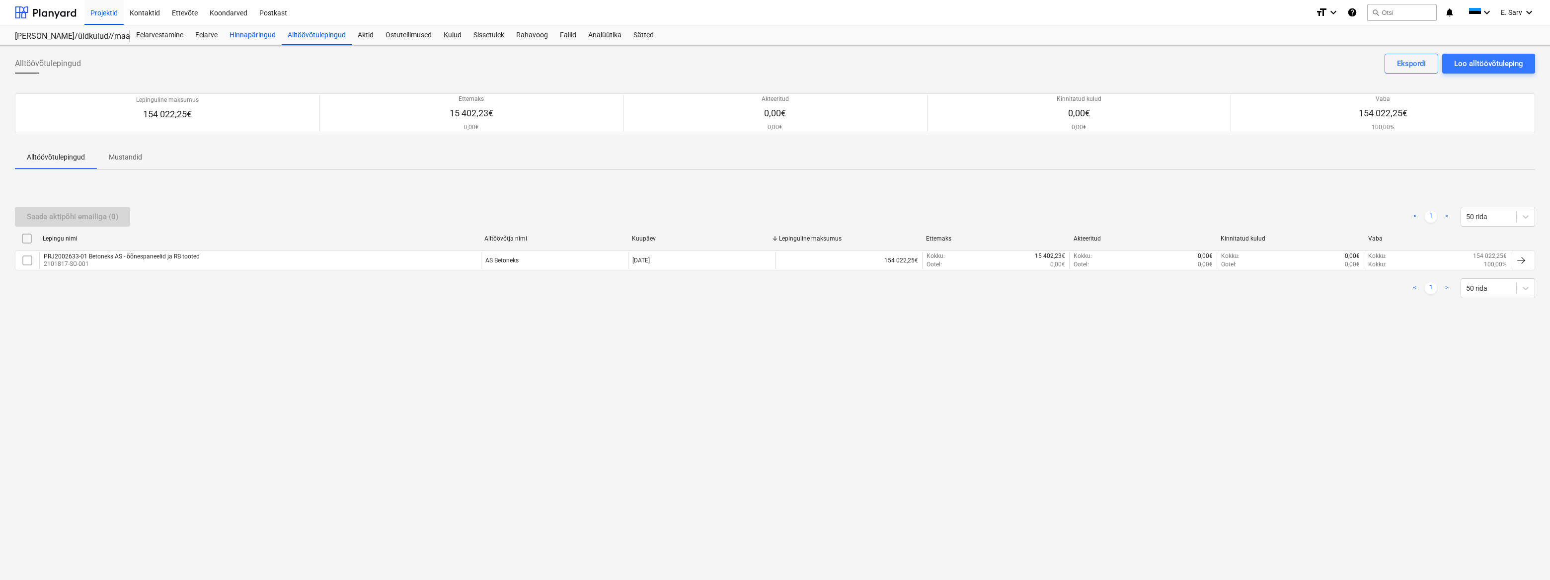
click at [249, 35] on div "Hinnapäringud" at bounding box center [253, 35] width 58 height 20
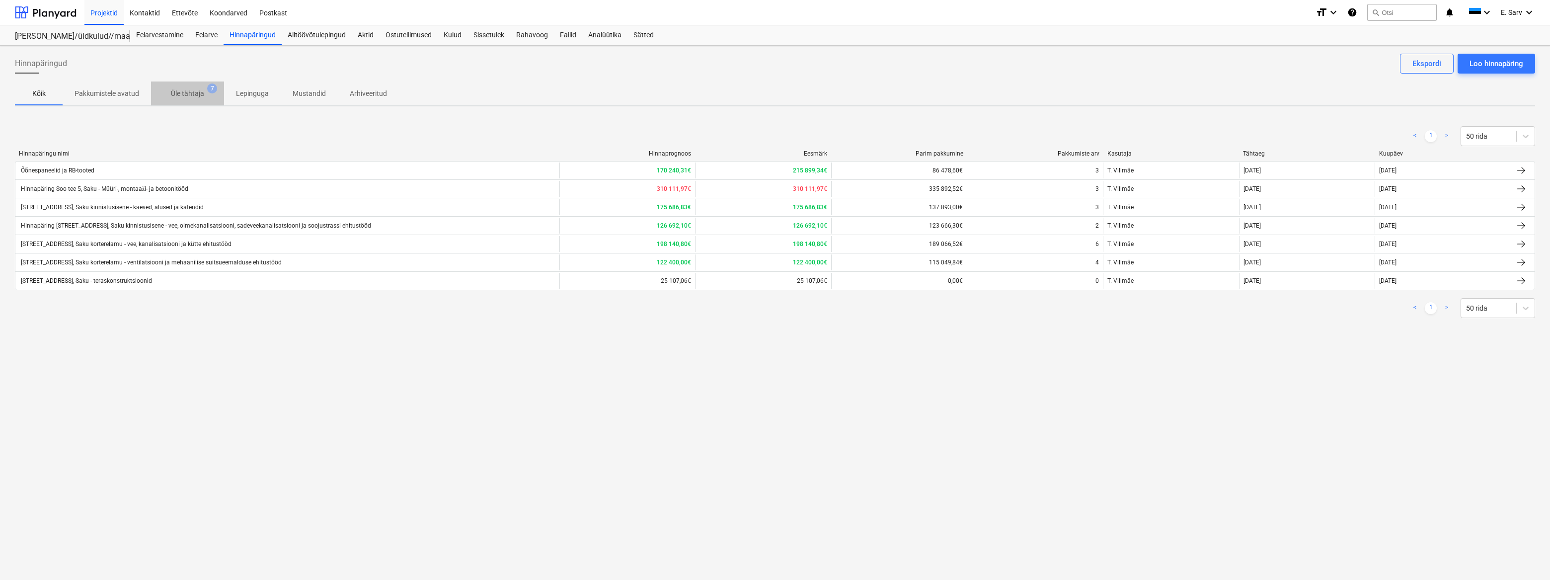
click at [197, 92] on p "Üle tähtaja" at bounding box center [187, 93] width 33 height 10
click at [314, 94] on p "Mustandid" at bounding box center [309, 93] width 33 height 10
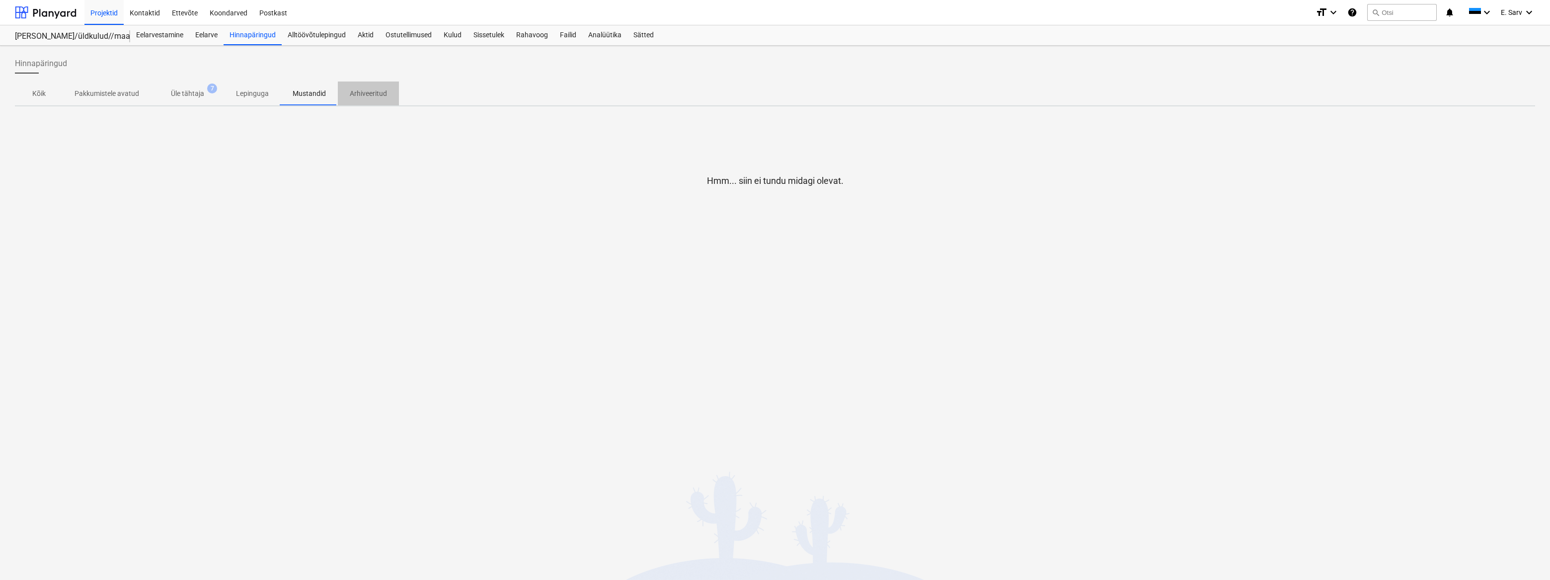
click at [376, 95] on p "Arhiveeritud" at bounding box center [368, 93] width 37 height 10
click at [263, 96] on p "Lepinguga" at bounding box center [252, 93] width 33 height 10
click at [141, 94] on span "Pakkumistele avatud" at bounding box center [107, 93] width 88 height 16
click at [33, 93] on p "Kõik" at bounding box center [39, 93] width 24 height 10
